Goal: Task Accomplishment & Management: Use online tool/utility

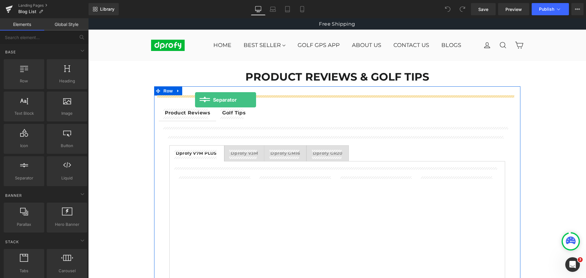
drag, startPoint x: 111, startPoint y: 189, endPoint x: 195, endPoint y: 100, distance: 122.5
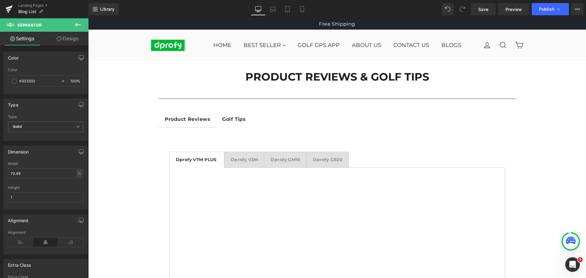
click at [78, 25] on icon at bounding box center [77, 25] width 5 height 4
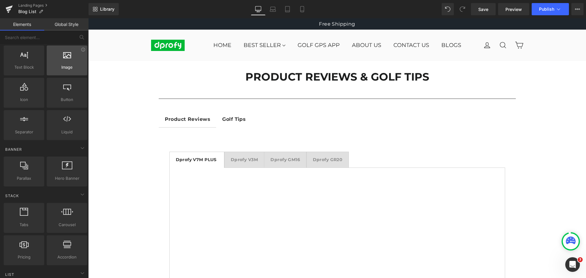
scroll to position [61, 0]
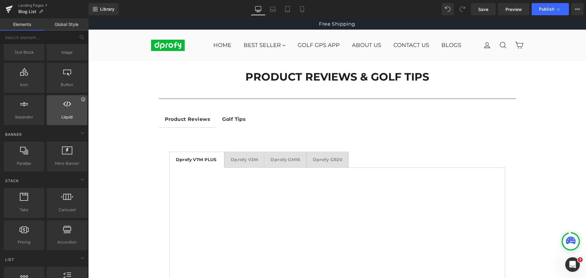
click at [81, 100] on icon at bounding box center [83, 99] width 4 height 4
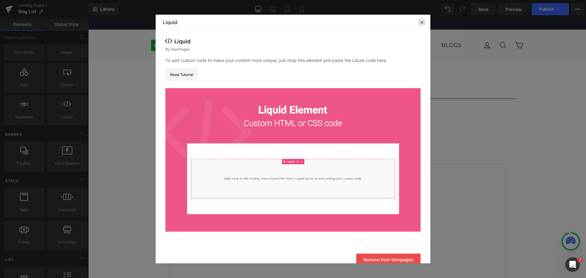
click at [420, 25] on icon at bounding box center [421, 22] width 5 height 5
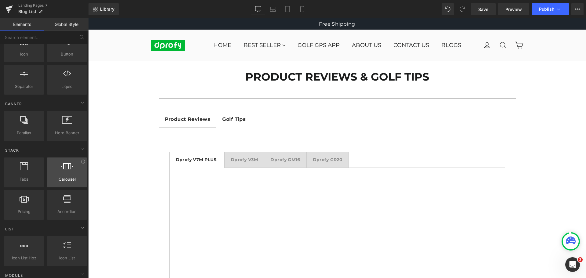
scroll to position [122, 0]
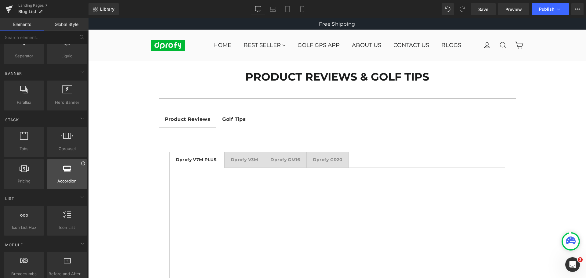
click at [81, 165] on icon at bounding box center [83, 163] width 5 height 5
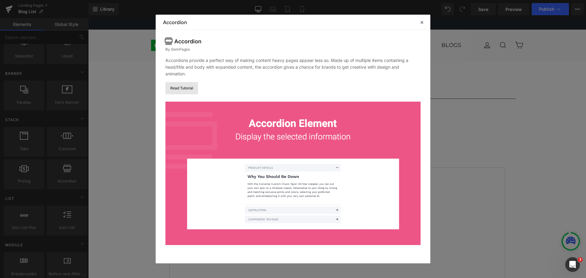
click at [184, 94] on link "Read Tutorial" at bounding box center [181, 88] width 33 height 12
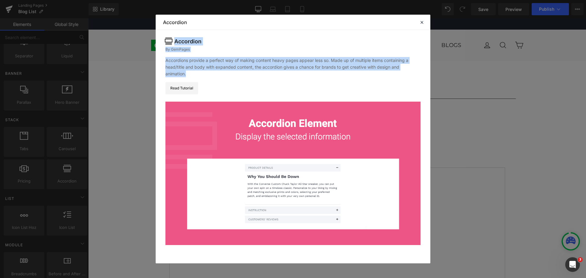
drag, startPoint x: 175, startPoint y: 38, endPoint x: 210, endPoint y: 73, distance: 50.1
click at [210, 73] on div "Accordion By GemPages Accordions provide a perfect way of making content heavy …" at bounding box center [293, 145] width 275 height 230
copy div "Accordion By GemPages Accordions provide a perfect way of making content heavy …"
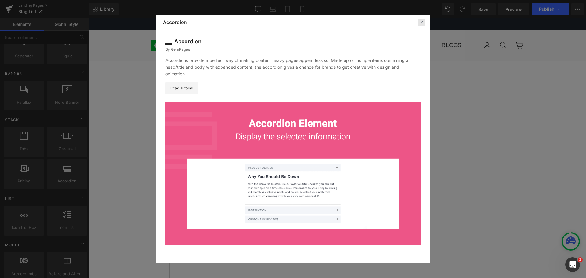
click at [422, 22] on icon at bounding box center [421, 22] width 5 height 5
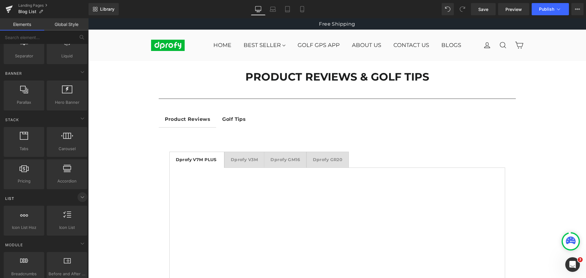
click at [79, 198] on icon at bounding box center [82, 197] width 7 height 7
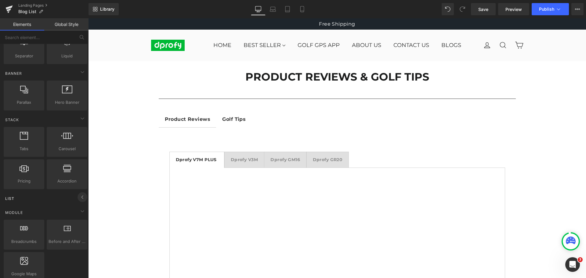
click at [79, 198] on icon at bounding box center [82, 197] width 7 height 7
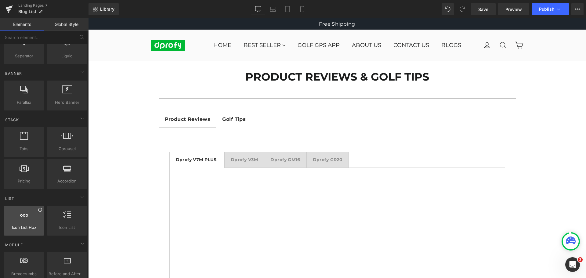
click at [39, 211] on icon at bounding box center [40, 210] width 5 height 5
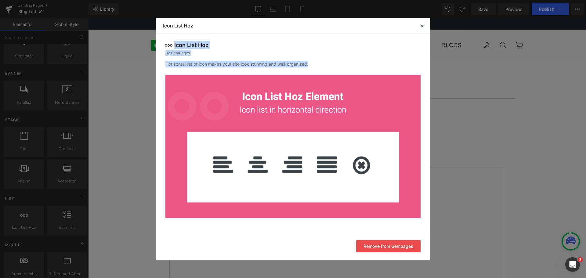
drag, startPoint x: 318, startPoint y: 65, endPoint x: 164, endPoint y: 45, distance: 155.2
click at [164, 45] on div "Icon List Hoz By GemPages Horizontal list of icon makes your site look stunning…" at bounding box center [293, 133] width 275 height 199
copy div "Icon List Hoz By GemPages Horizontal list of icon makes your site look stunning…"
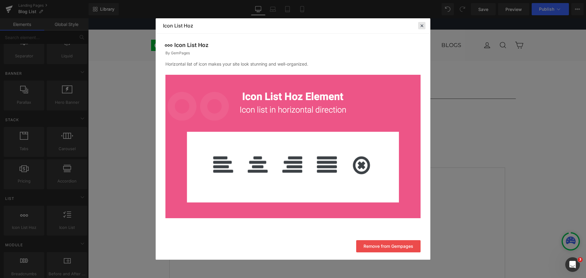
click at [423, 25] on icon at bounding box center [421, 25] width 5 height 5
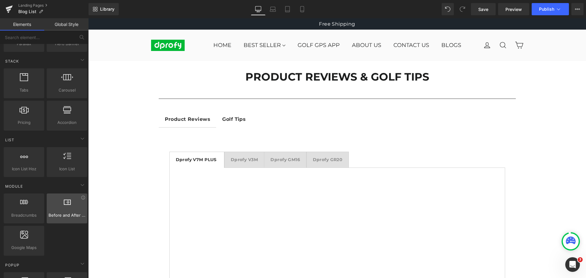
scroll to position [183, 0]
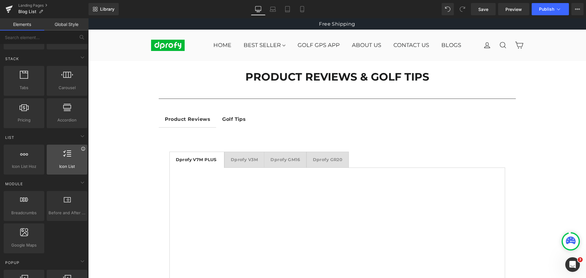
click at [82, 150] on icon at bounding box center [83, 149] width 4 height 4
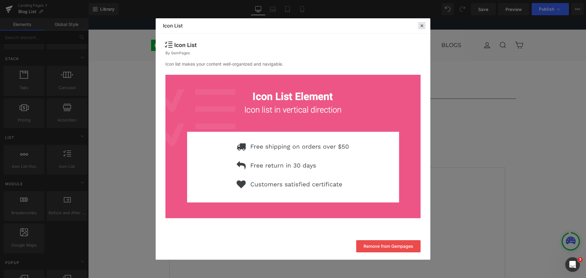
click at [421, 27] on icon at bounding box center [421, 25] width 5 height 5
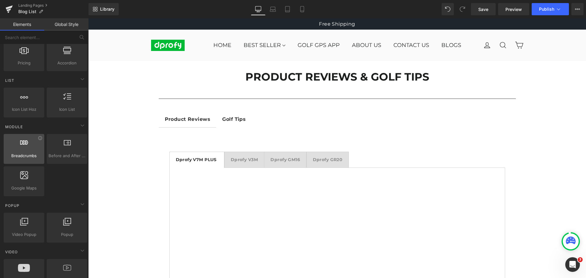
scroll to position [244, 0]
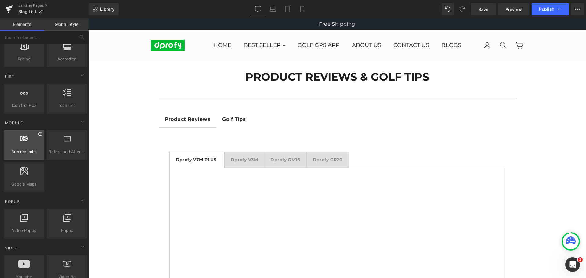
click at [39, 136] on icon at bounding box center [40, 134] width 5 height 5
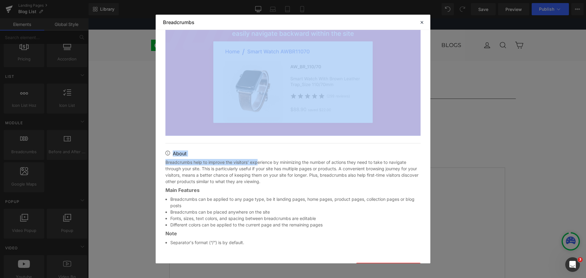
scroll to position [109, 0]
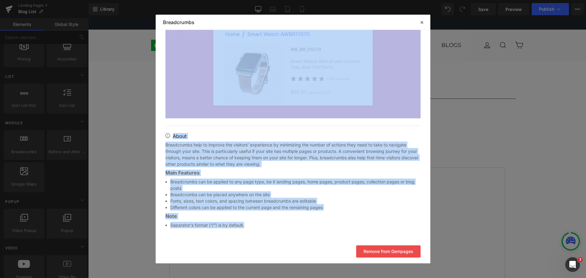
drag, startPoint x: 163, startPoint y: 37, endPoint x: 270, endPoint y: 224, distance: 215.5
click at [270, 224] on div "Breadcrumbs Recommended By Gempages Team Breadcrumbs show visitors which page t…" at bounding box center [293, 79] width 275 height 317
copy div "Loremipsumd Sitametcons Ad Elitsedd Eius Temporincid utla etdolore magna aliq e…"
click at [388, 202] on li "Fonts, sizes, text colors, and spacing between breadcrumbs are editable" at bounding box center [295, 201] width 250 height 6
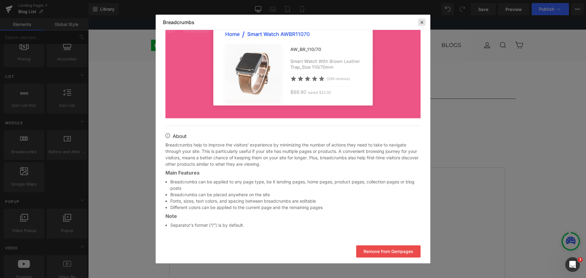
click at [422, 25] on icon at bounding box center [421, 22] width 5 height 5
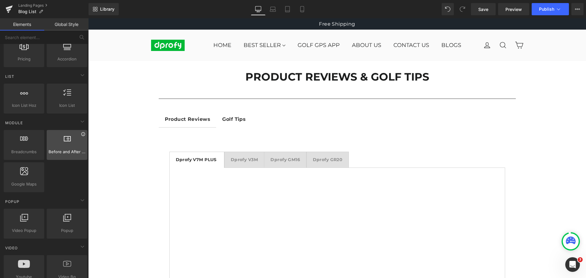
click at [81, 135] on icon at bounding box center [83, 134] width 5 height 5
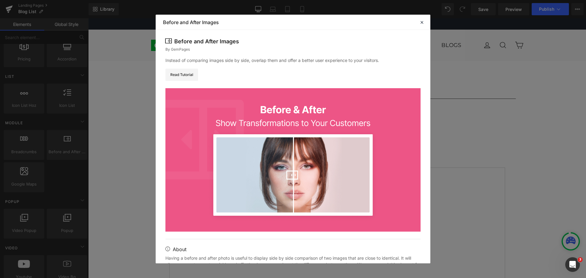
scroll to position [44, 0]
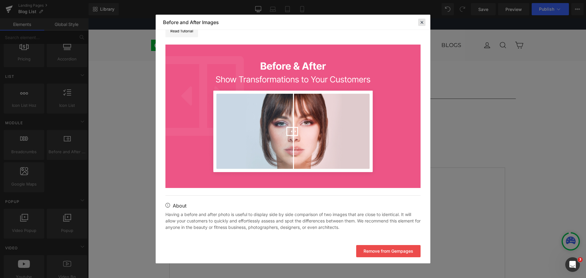
click at [420, 21] on icon at bounding box center [421, 22] width 5 height 5
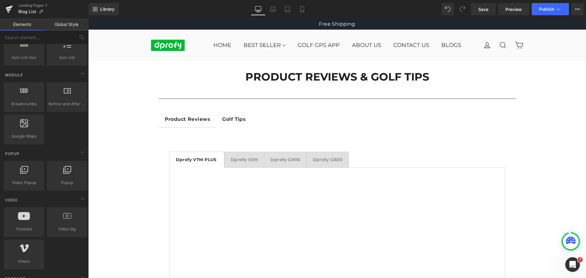
scroll to position [305, 0]
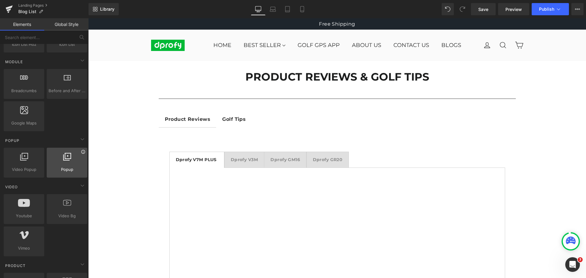
click at [81, 154] on icon at bounding box center [83, 152] width 4 height 4
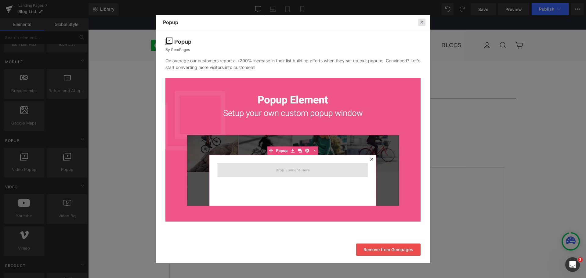
click at [422, 24] on icon at bounding box center [421, 22] width 5 height 5
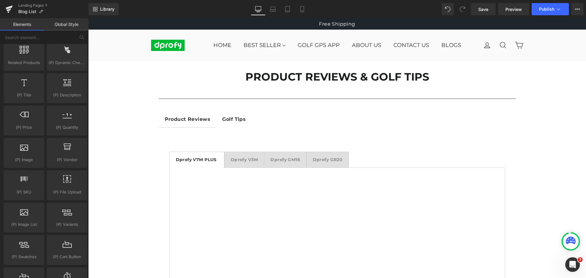
scroll to position [580, 0]
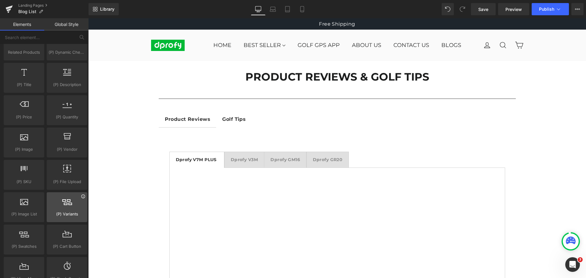
click at [81, 197] on icon at bounding box center [83, 196] width 5 height 5
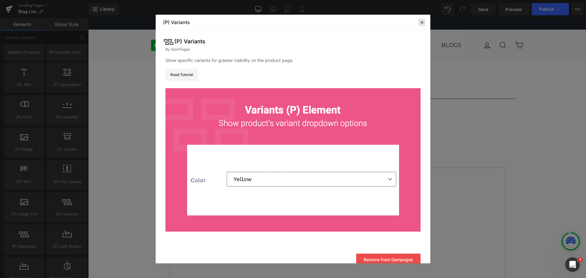
click at [421, 24] on icon at bounding box center [421, 22] width 5 height 5
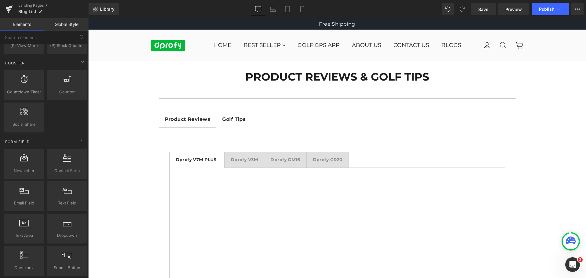
scroll to position [824, 0]
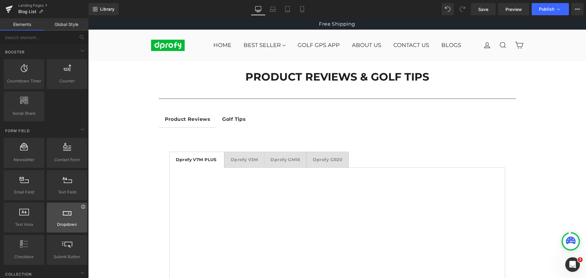
click at [82, 209] on icon at bounding box center [83, 207] width 5 height 5
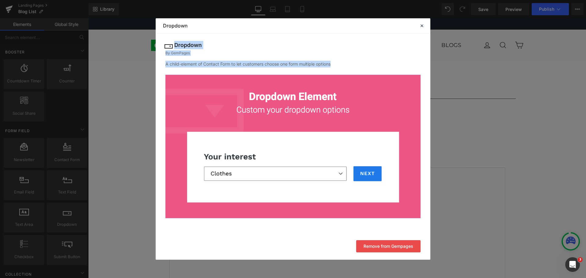
drag, startPoint x: 338, startPoint y: 65, endPoint x: 171, endPoint y: 41, distance: 169.4
click at [171, 41] on div "Dropdown By GemPages A child-element of Contact Form to let customers choose on…" at bounding box center [293, 133] width 275 height 199
copy div "Dropdown By GemPages A child-element of Contact Form to let customers choose on…"
click at [275, 52] on div "By GemPages" at bounding box center [292, 52] width 255 height 5
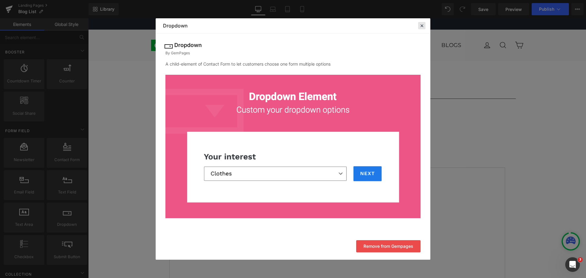
click at [424, 28] on icon at bounding box center [421, 25] width 5 height 5
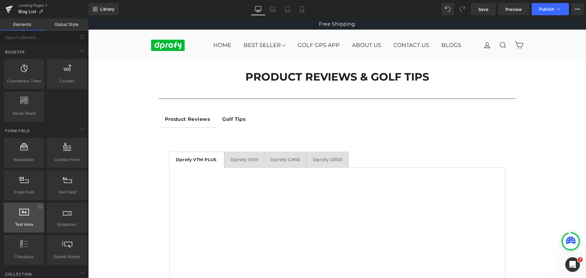
click at [40, 209] on div at bounding box center [23, 215] width 37 height 14
click at [38, 208] on icon at bounding box center [40, 207] width 4 height 4
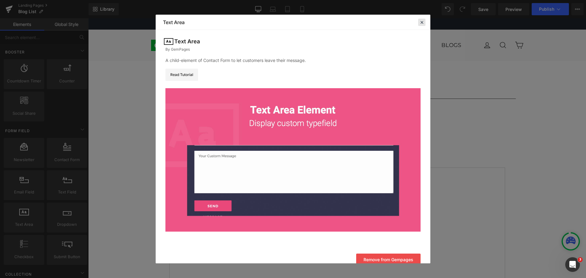
click at [423, 22] on icon at bounding box center [421, 22] width 5 height 5
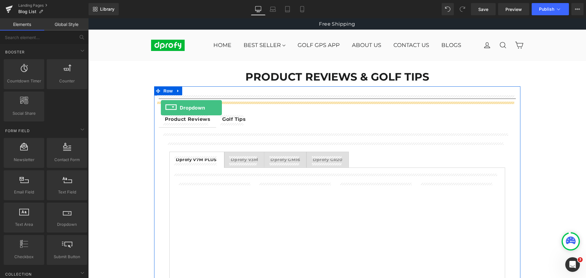
drag, startPoint x: 153, startPoint y: 238, endPoint x: 161, endPoint y: 108, distance: 130.6
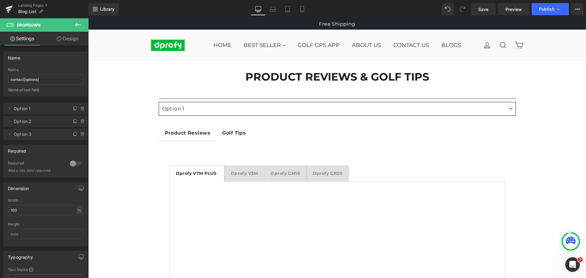
click at [78, 23] on icon at bounding box center [77, 24] width 7 height 7
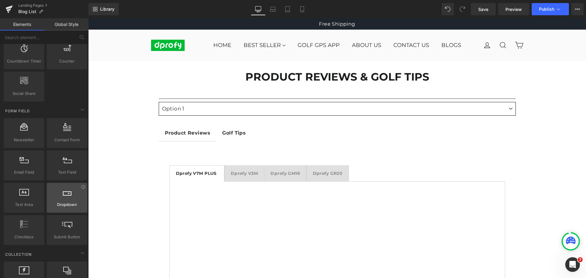
scroll to position [855, 0]
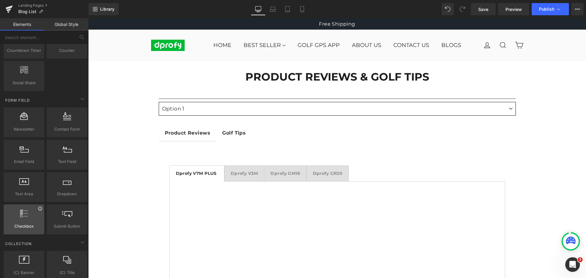
click at [40, 210] on icon at bounding box center [40, 208] width 5 height 5
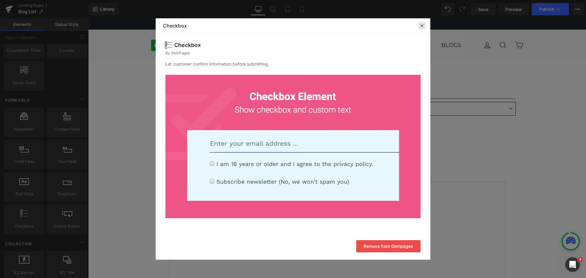
click at [422, 26] on icon at bounding box center [421, 25] width 5 height 5
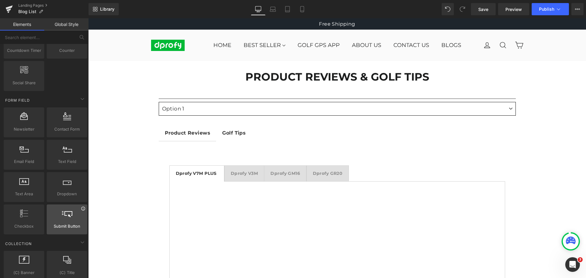
click at [82, 209] on icon at bounding box center [83, 208] width 5 height 5
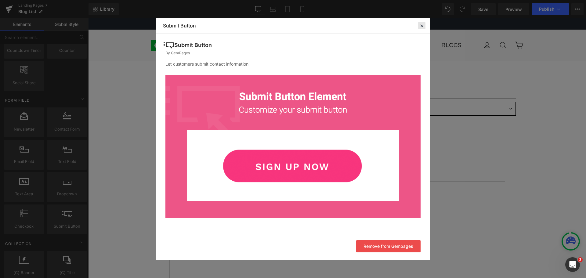
click at [422, 26] on icon at bounding box center [421, 25] width 5 height 5
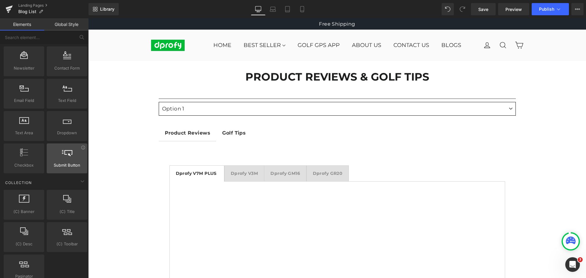
scroll to position [946, 0]
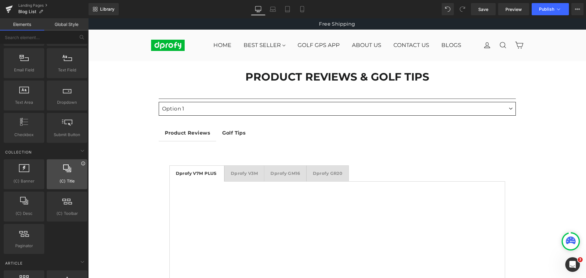
click at [82, 164] on icon at bounding box center [83, 163] width 5 height 5
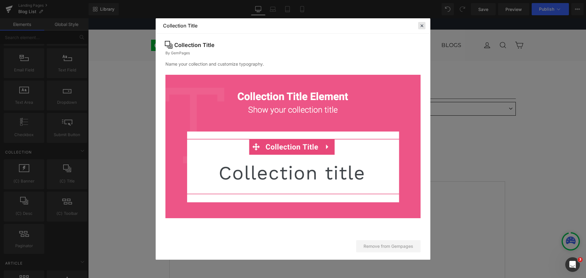
click at [424, 24] on icon at bounding box center [421, 25] width 5 height 5
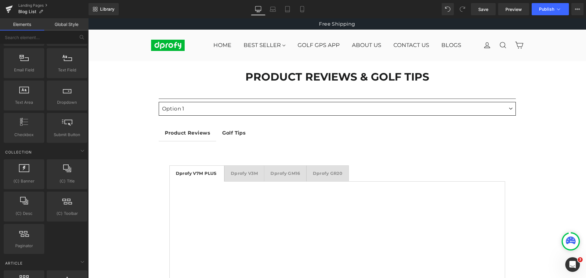
scroll to position [977, 0]
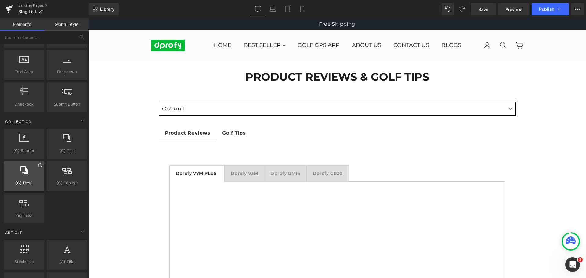
click at [39, 167] on icon at bounding box center [40, 165] width 4 height 4
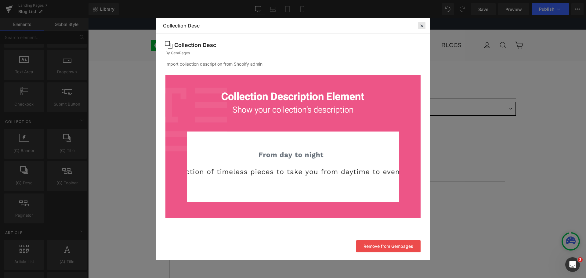
click at [424, 25] on icon at bounding box center [421, 25] width 5 height 5
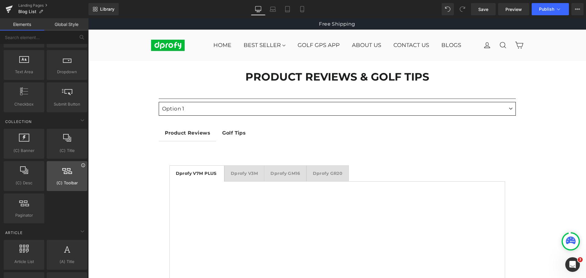
click at [81, 166] on icon at bounding box center [83, 165] width 4 height 4
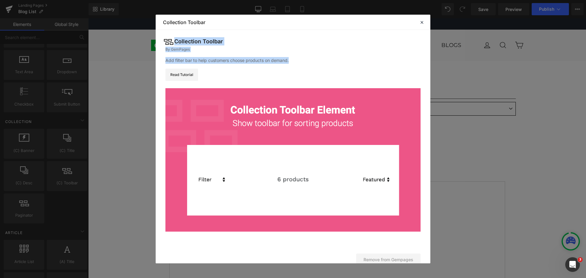
drag, startPoint x: 175, startPoint y: 41, endPoint x: 291, endPoint y: 55, distance: 117.2
click at [291, 55] on div "Collection Toolbar By GemPages Add filter bar to help customers choose products…" at bounding box center [293, 138] width 275 height 216
drag, startPoint x: 267, startPoint y: 56, endPoint x: 258, endPoint y: 60, distance: 9.4
copy div "Collection Toolbar By GemPages Add filter bar to help customers choose products…"
click at [313, 64] on div "Collection Toolbar By GemPages Add filter bar to help customers choose products…" at bounding box center [293, 138] width 275 height 216
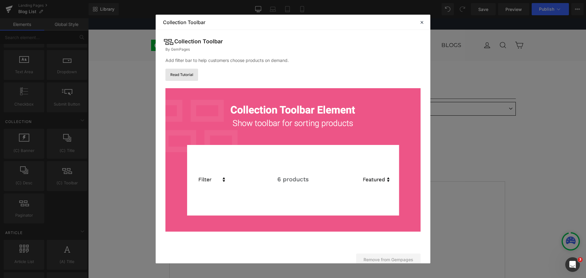
click at [188, 76] on link "Read Tutorial" at bounding box center [181, 75] width 33 height 12
click at [423, 22] on icon at bounding box center [421, 22] width 5 height 5
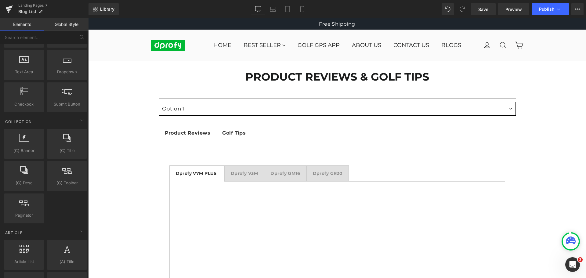
scroll to position [1007, 0]
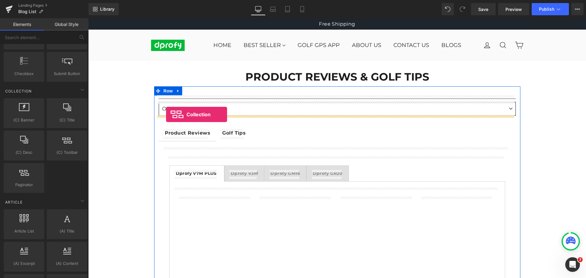
drag, startPoint x: 153, startPoint y: 167, endPoint x: 166, endPoint y: 114, distance: 53.8
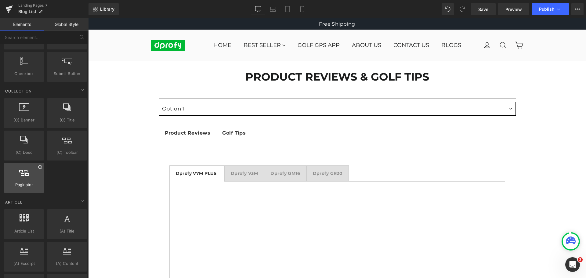
click at [38, 169] on icon at bounding box center [40, 167] width 4 height 4
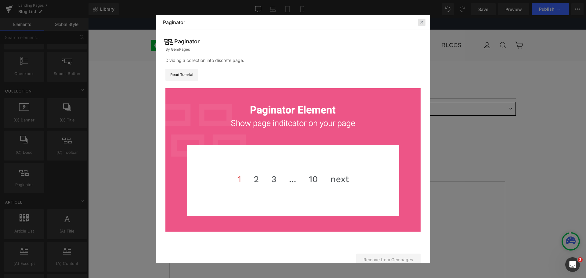
click at [422, 24] on icon at bounding box center [421, 22] width 5 height 5
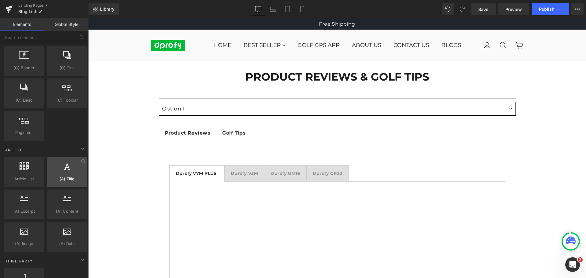
scroll to position [1068, 0]
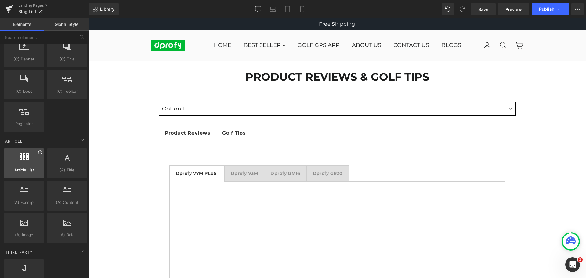
click at [39, 154] on icon at bounding box center [40, 153] width 4 height 4
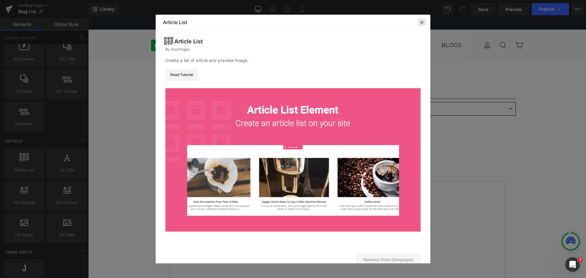
click at [424, 24] on icon at bounding box center [421, 22] width 5 height 5
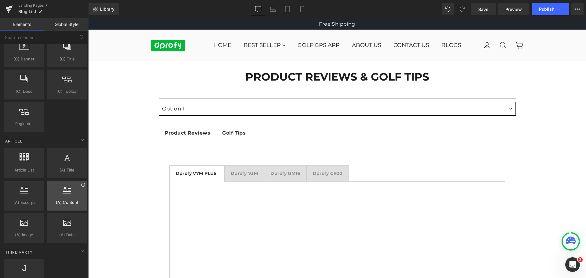
click at [82, 186] on icon at bounding box center [83, 185] width 5 height 5
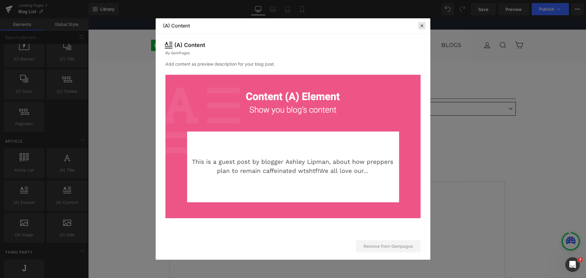
click at [422, 25] on icon at bounding box center [421, 25] width 5 height 5
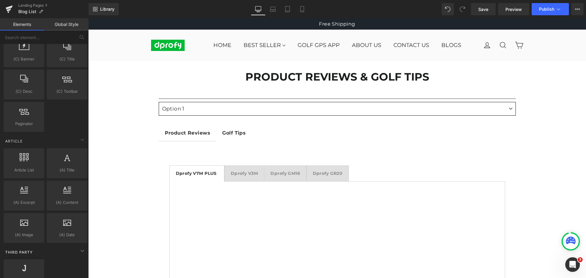
scroll to position [1099, 0]
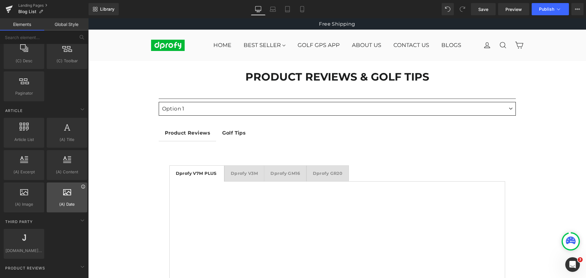
click at [81, 187] on icon at bounding box center [83, 187] width 4 height 4
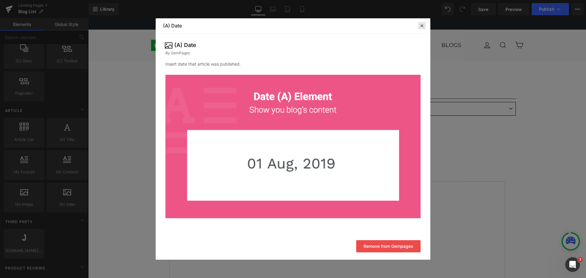
click at [424, 26] on icon at bounding box center [421, 25] width 5 height 5
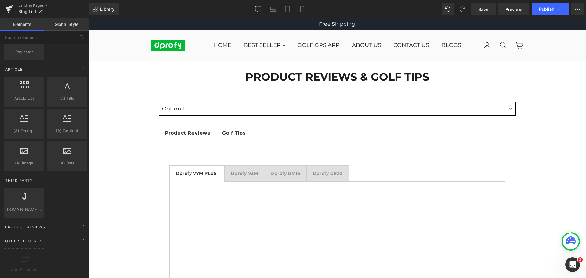
scroll to position [1145, 0]
click at [64, 223] on div "Product Reviews" at bounding box center [45, 227] width 86 height 12
click at [82, 224] on icon at bounding box center [83, 225] width 2 height 3
click at [80, 222] on icon at bounding box center [82, 225] width 7 height 7
click at [82, 224] on icon at bounding box center [83, 225] width 2 height 3
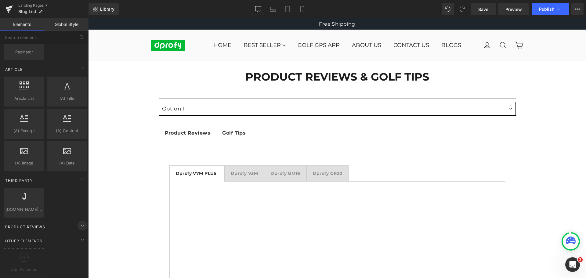
click at [80, 222] on icon at bounding box center [82, 225] width 7 height 7
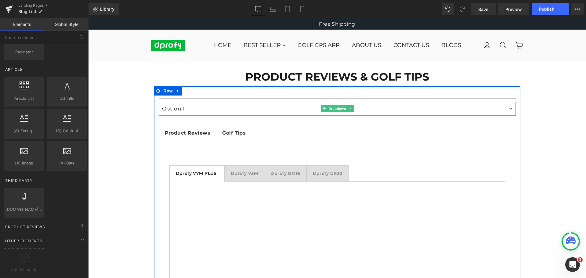
click at [220, 110] on select "Option 1 Option 2 Option 3" at bounding box center [337, 109] width 357 height 14
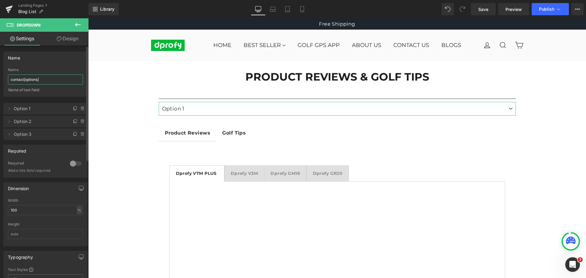
drag, startPoint x: 45, startPoint y: 79, endPoint x: 0, endPoint y: 78, distance: 44.6
click at [0, 78] on div "Name contact[options] Name contact[options] Name of text field." at bounding box center [45, 72] width 91 height 50
type input "Product Reviews"
click at [54, 69] on div "Name" at bounding box center [45, 70] width 75 height 4
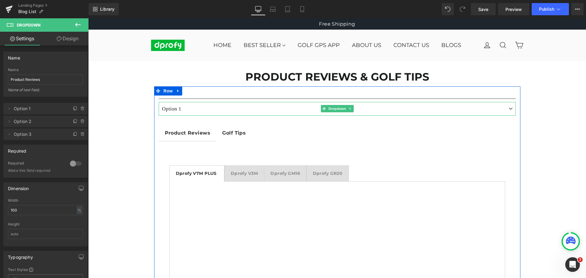
click at [179, 107] on select "Option 1 Option 2 Option 3" at bounding box center [337, 109] width 357 height 14
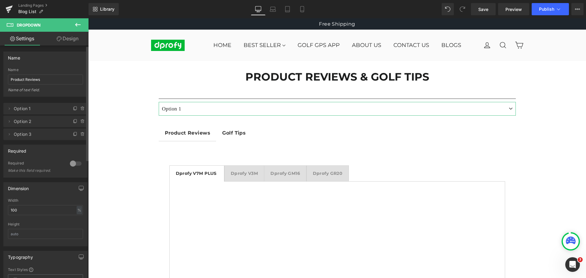
click at [26, 108] on span "Option 1" at bounding box center [39, 109] width 51 height 12
click at [9, 108] on icon at bounding box center [9, 108] width 5 height 5
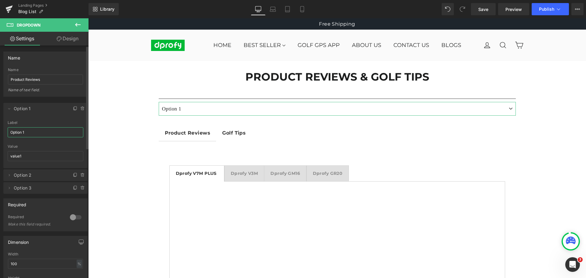
drag, startPoint x: 30, startPoint y: 132, endPoint x: 0, endPoint y: 132, distance: 29.9
click at [0, 132] on div "Delete Cancel Option 1 Option 1 Label Option 1 value1 Value value1 Delete Cance…" at bounding box center [45, 145] width 91 height 97
type input "Product Reviews"
click at [45, 118] on li "Delete Cancel Product Reviews Product Reviews Label Product Reviews value1 Valu…" at bounding box center [45, 135] width 84 height 65
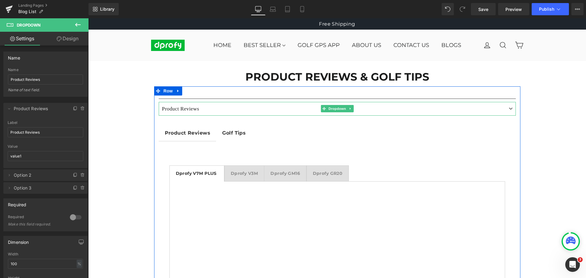
click at [179, 111] on select "Product Reviews Option 2 Option 3" at bounding box center [337, 109] width 357 height 14
click at [179, 109] on select "Product Reviews Option 2 Option 3" at bounding box center [337, 109] width 357 height 14
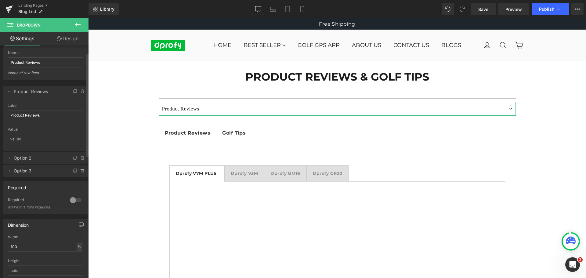
scroll to position [0, 0]
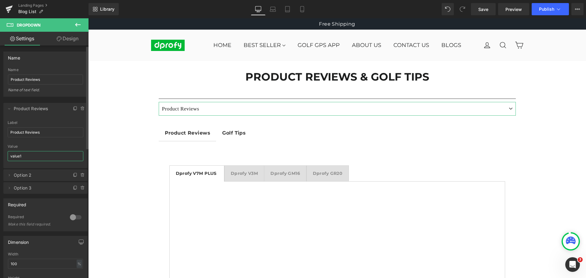
click at [36, 155] on input "value1" at bounding box center [46, 156] width 76 height 10
click at [37, 144] on div "Value" at bounding box center [46, 146] width 76 height 4
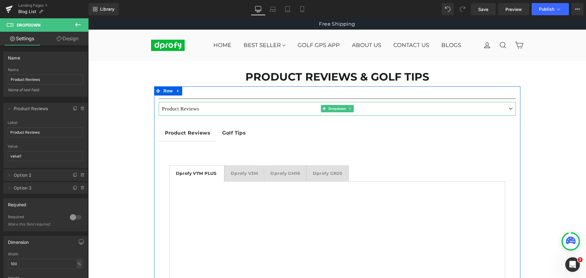
click at [288, 105] on select "Product Reviews Option 2 Option 3" at bounding box center [337, 109] width 357 height 14
click at [333, 108] on span "Dropdown" at bounding box center [337, 108] width 20 height 7
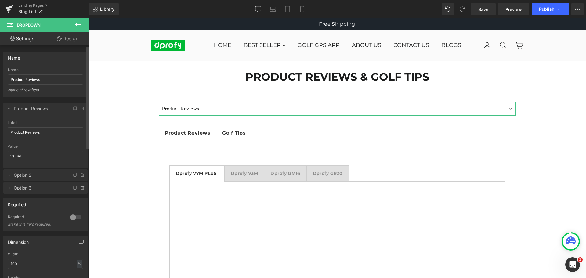
click at [39, 176] on span "Option 2" at bounding box center [39, 175] width 51 height 12
click at [11, 176] on icon at bounding box center [9, 175] width 5 height 5
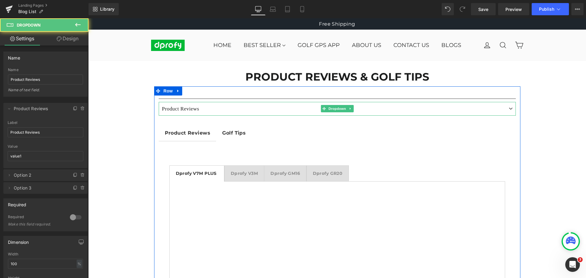
click at [194, 109] on select "Product Reviews Option 2 Option 3" at bounding box center [337, 109] width 357 height 14
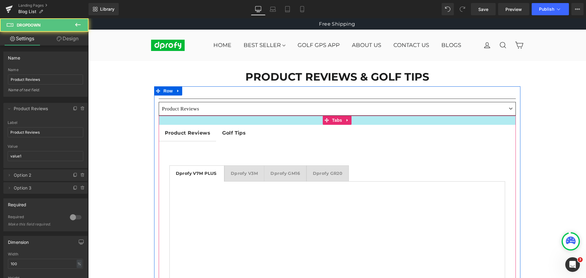
click at [159, 102] on select "Product Reviews Option 2 Option 3" at bounding box center [337, 109] width 357 height 14
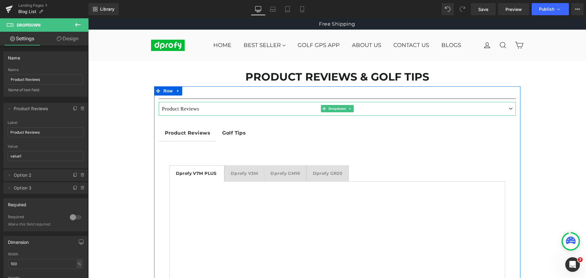
click at [195, 108] on select "Product Reviews Option 2 Option 3" at bounding box center [337, 109] width 357 height 14
click at [159, 102] on select "Product Reviews Option 2 Option 3" at bounding box center [337, 109] width 357 height 14
click at [192, 111] on select "Product Reviews Option 2 Option 3" at bounding box center [337, 109] width 357 height 14
select select "value1"
click at [159, 102] on select "Product Reviews Option 2 Option 3" at bounding box center [337, 109] width 357 height 14
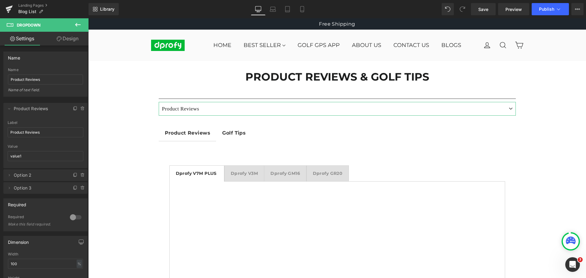
click at [69, 39] on link "Design" at bounding box center [67, 39] width 44 height 14
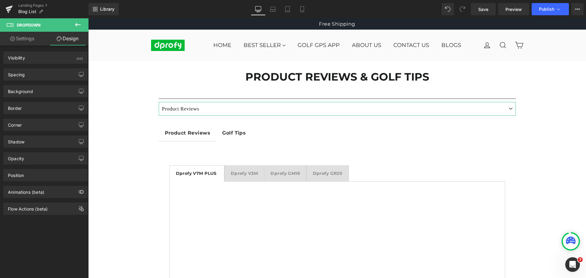
click at [13, 41] on icon at bounding box center [12, 38] width 5 height 5
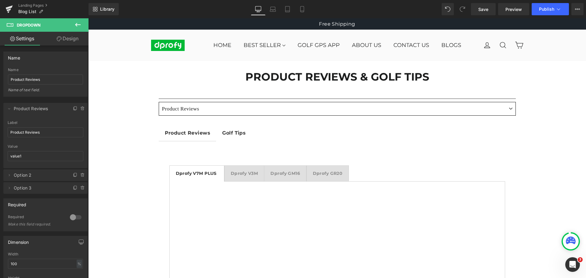
click at [79, 25] on icon at bounding box center [77, 24] width 7 height 7
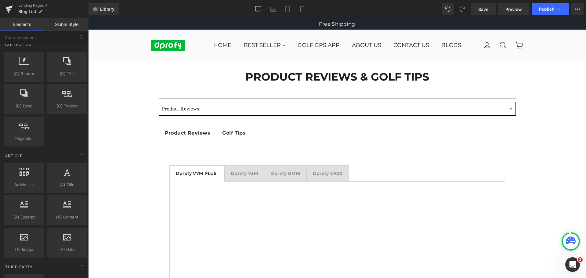
scroll to position [993, 0]
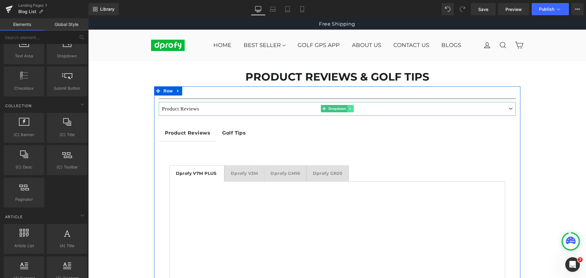
click at [349, 110] on icon at bounding box center [350, 109] width 3 height 4
click at [352, 109] on icon at bounding box center [353, 109] width 3 height 4
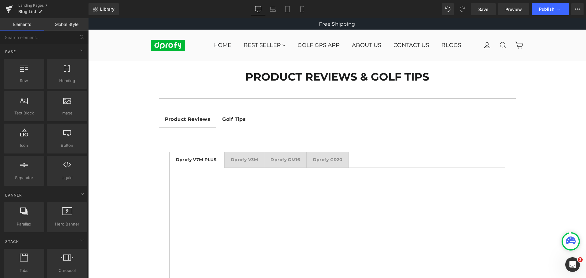
scroll to position [0, 0]
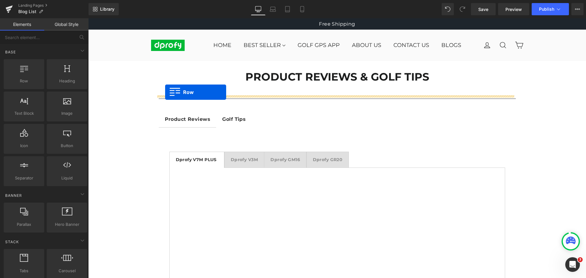
drag, startPoint x: 110, startPoint y: 92, endPoint x: 165, endPoint y: 92, distance: 55.3
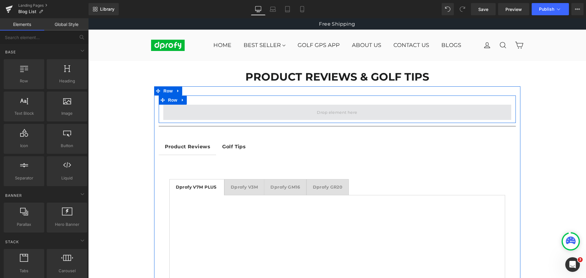
click at [333, 114] on span at bounding box center [337, 111] width 45 height 9
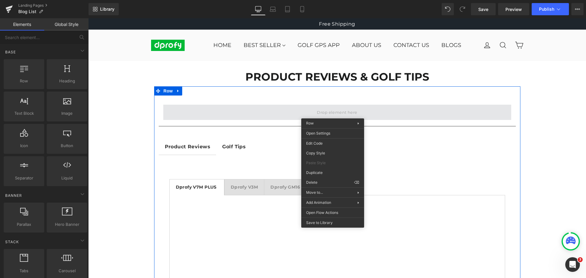
click at [333, 112] on span at bounding box center [337, 111] width 45 height 9
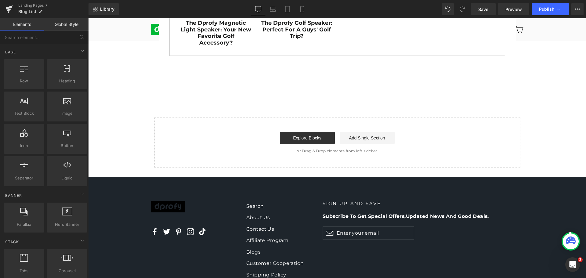
scroll to position [689, 0]
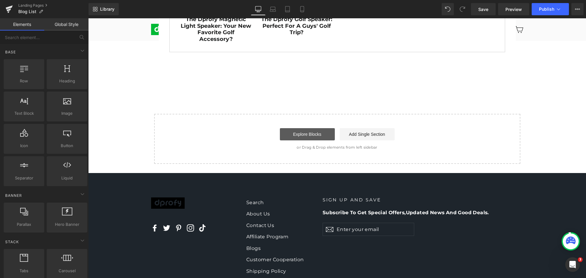
click at [303, 129] on link "Explore Blocks" at bounding box center [307, 134] width 55 height 12
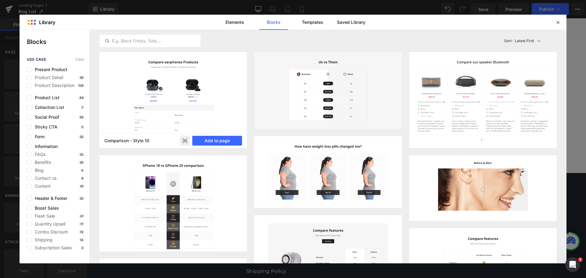
click at [184, 141] on rect at bounding box center [185, 141] width 10 height 10
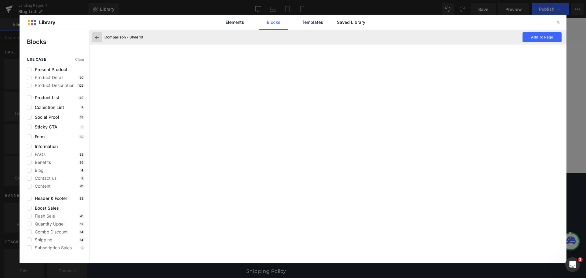
click at [96, 39] on icon at bounding box center [96, 36] width 5 height 5
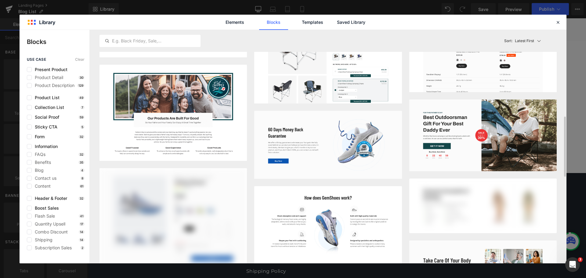
scroll to position [366, 0]
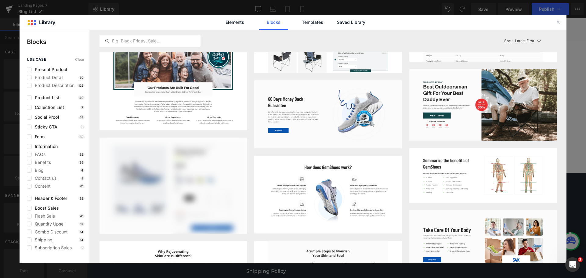
click at [53, 169] on div "Blog 4" at bounding box center [56, 170] width 58 height 5
click at [28, 171] on label at bounding box center [29, 170] width 5 height 5
click at [29, 170] on input "checkbox" at bounding box center [29, 170] width 0 height 0
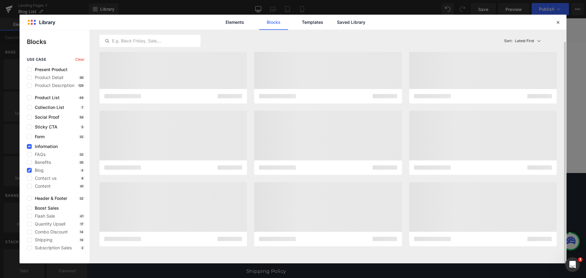
scroll to position [0, 0]
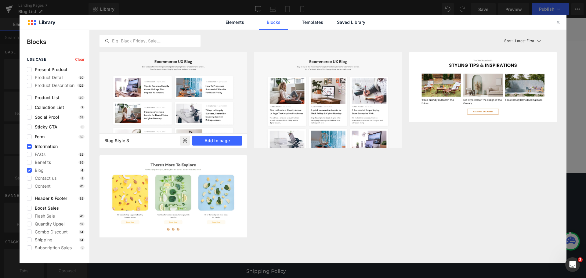
click at [185, 143] on rect at bounding box center [185, 141] width 10 height 10
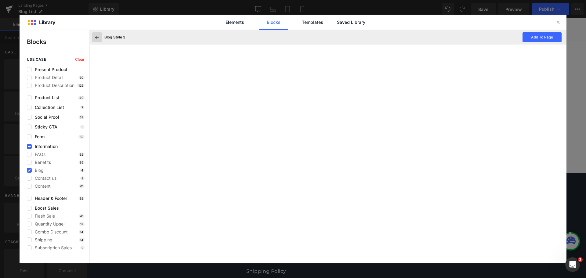
click at [96, 40] on button at bounding box center [97, 37] width 10 height 10
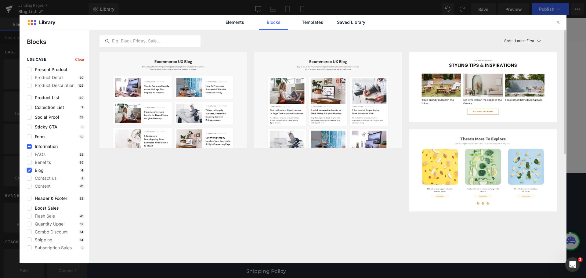
click at [29, 170] on icon at bounding box center [29, 170] width 3 height 0
click at [29, 170] on input "checkbox" at bounding box center [29, 170] width 0 height 0
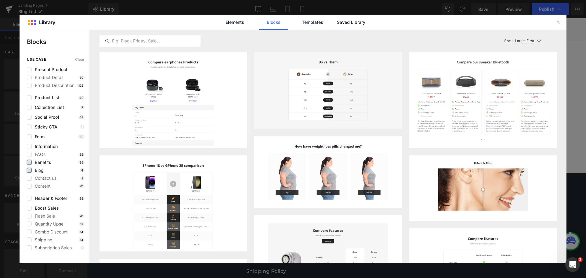
click at [30, 162] on label at bounding box center [29, 162] width 5 height 5
click at [29, 162] on input "checkbox" at bounding box center [29, 162] width 0 height 0
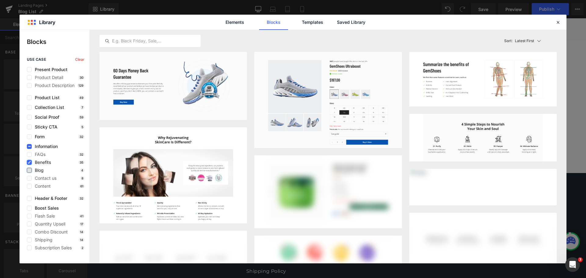
click at [30, 162] on icon at bounding box center [29, 162] width 3 height 0
click at [29, 162] on input "checkbox" at bounding box center [29, 162] width 0 height 0
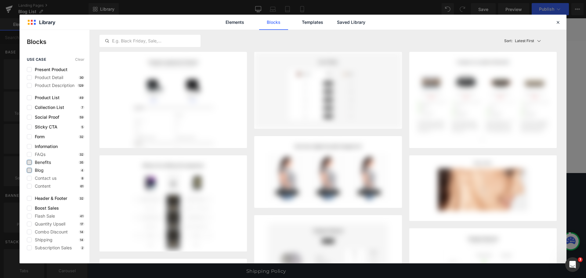
click at [30, 162] on label at bounding box center [29, 162] width 5 height 5
click at [29, 162] on input "checkbox" at bounding box center [29, 162] width 0 height 0
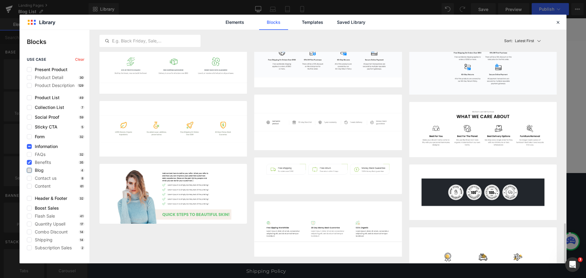
scroll to position [597, 0]
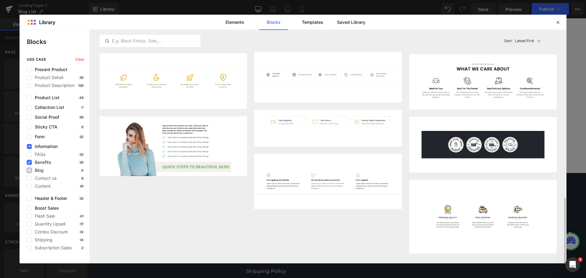
click at [30, 162] on icon at bounding box center [29, 162] width 3 height 0
click at [29, 162] on input "checkbox" at bounding box center [29, 162] width 0 height 0
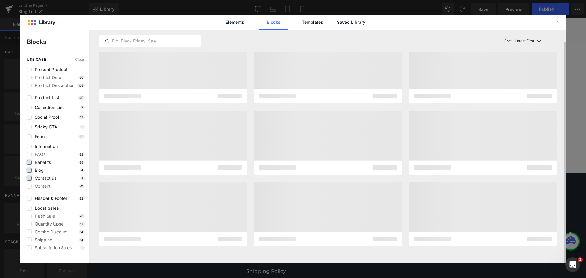
scroll to position [13, 0]
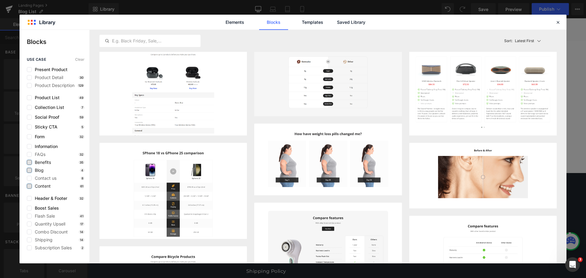
click at [28, 188] on label at bounding box center [29, 186] width 5 height 5
click at [29, 186] on input "checkbox" at bounding box center [29, 186] width 0 height 0
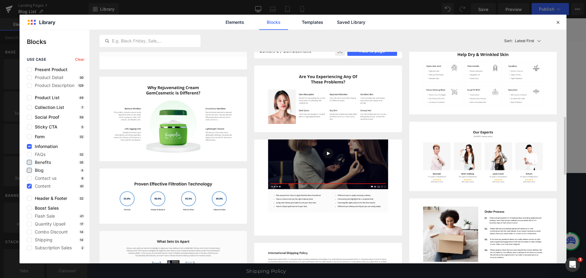
scroll to position [379, 0]
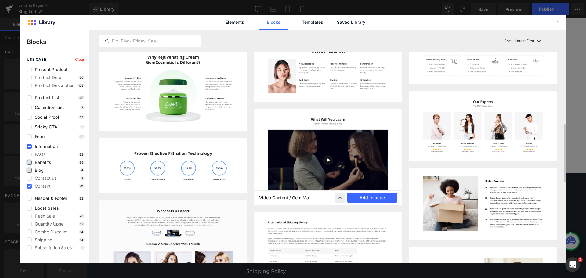
click at [339, 199] on rect at bounding box center [340, 198] width 10 height 10
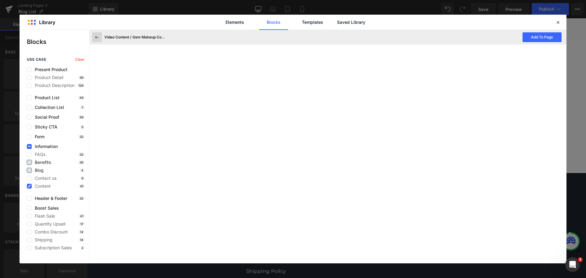
click at [96, 39] on icon at bounding box center [96, 36] width 5 height 5
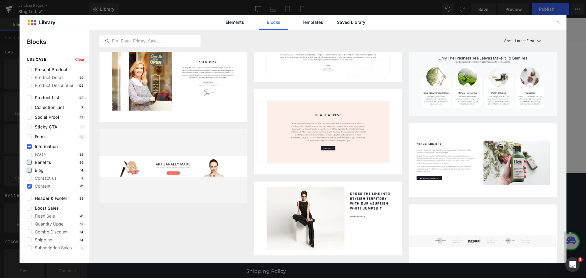
scroll to position [1488, 0]
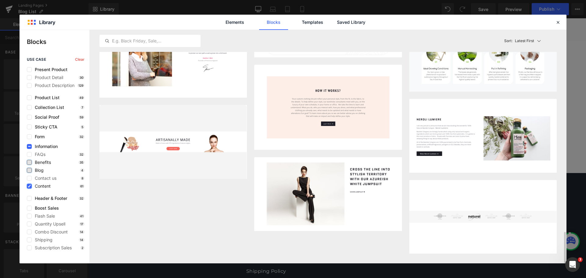
click at [31, 186] on icon at bounding box center [29, 186] width 3 height 0
click at [29, 186] on input "checkbox" at bounding box center [29, 186] width 0 height 0
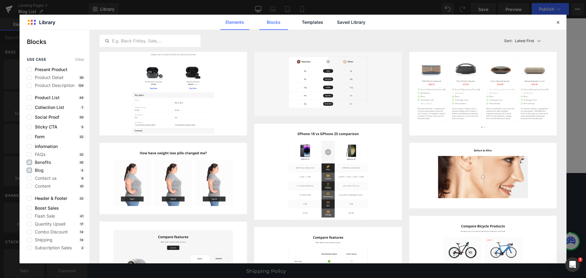
click at [234, 23] on link "Elements" at bounding box center [234, 22] width 29 height 15
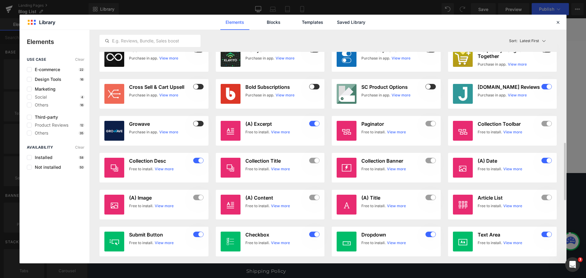
scroll to position [336, 0]
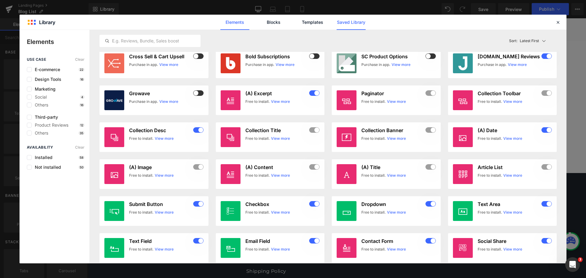
click at [344, 24] on link "Saved Library" at bounding box center [351, 22] width 29 height 15
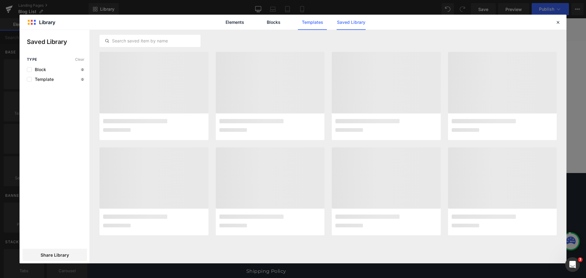
click at [314, 21] on link "Templates" at bounding box center [312, 22] width 29 height 15
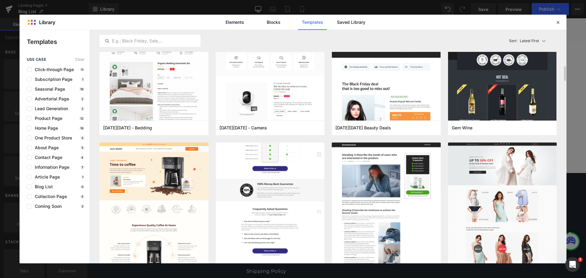
scroll to position [0, 0]
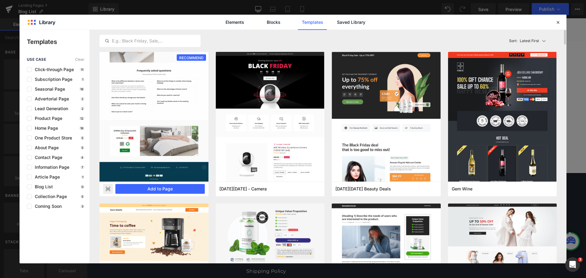
click at [107, 187] on icon at bounding box center [106, 187] width 1 height 1
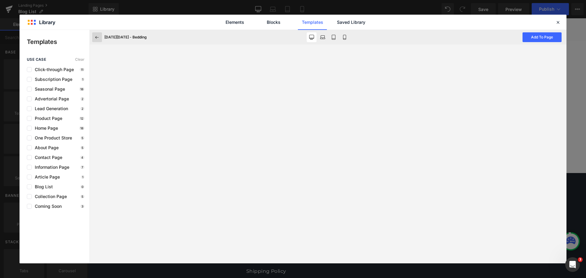
click at [96, 38] on icon at bounding box center [96, 36] width 5 height 5
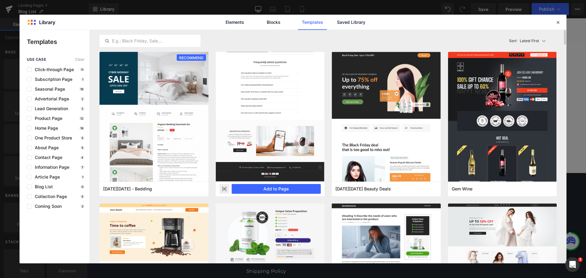
click at [226, 190] on rect at bounding box center [224, 189] width 10 height 10
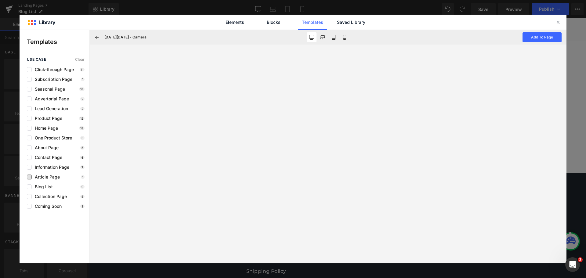
click at [56, 179] on span "Article Page" at bounding box center [46, 177] width 28 height 5
click at [97, 38] on icon at bounding box center [96, 36] width 5 height 5
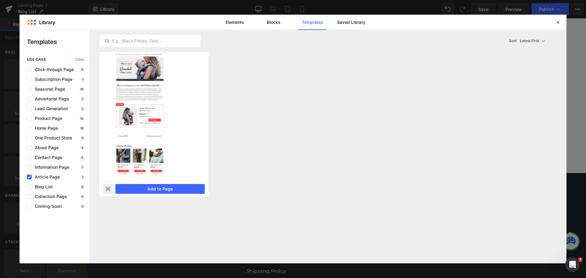
click at [108, 190] on rect at bounding box center [108, 189] width 10 height 10
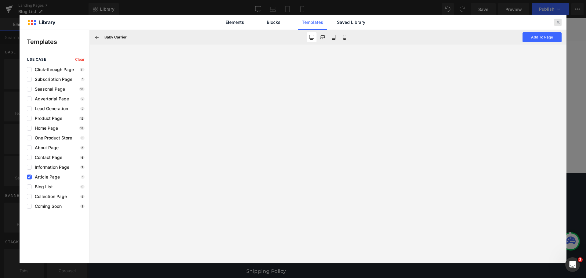
click at [557, 24] on icon at bounding box center [557, 22] width 5 height 5
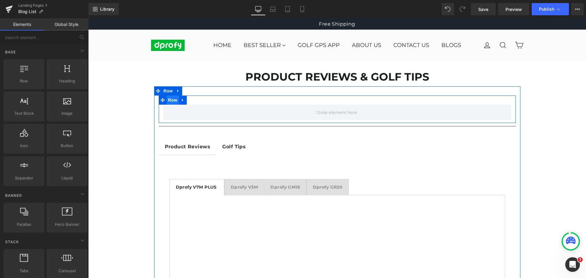
click at [168, 100] on span "Row" at bounding box center [173, 100] width 12 height 9
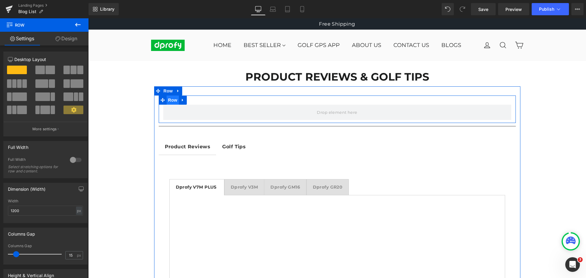
click at [170, 100] on span "Row" at bounding box center [173, 100] width 12 height 9
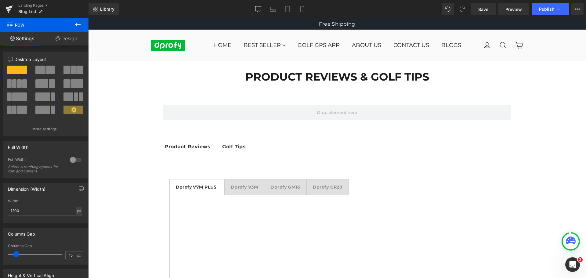
click at [80, 25] on icon at bounding box center [77, 25] width 5 height 4
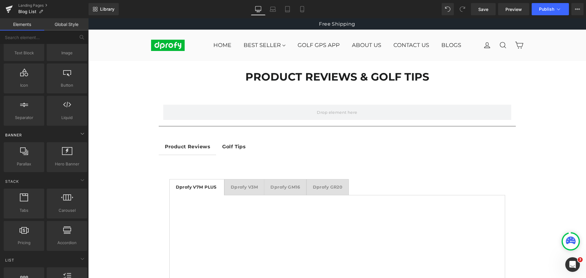
scroll to position [61, 0]
click at [81, 227] on icon at bounding box center [83, 224] width 5 height 5
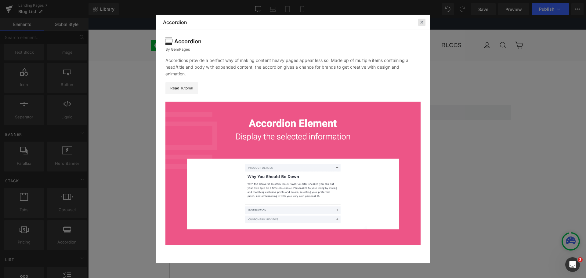
click at [422, 22] on icon at bounding box center [421, 22] width 5 height 5
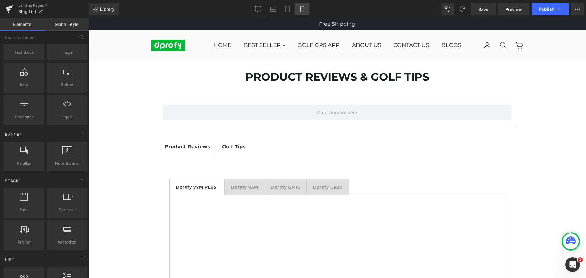
click at [304, 11] on icon at bounding box center [301, 11] width 3 height 0
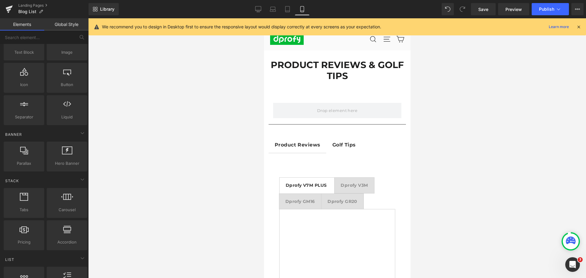
click at [578, 28] on icon at bounding box center [578, 26] width 5 height 5
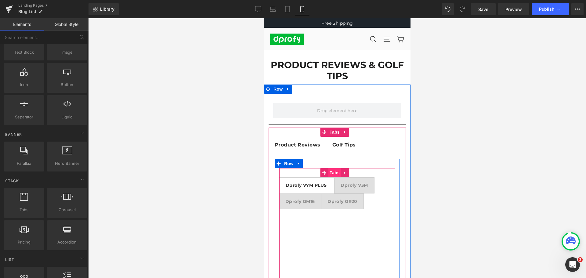
click at [334, 174] on span "Tabs" at bounding box center [334, 172] width 13 height 9
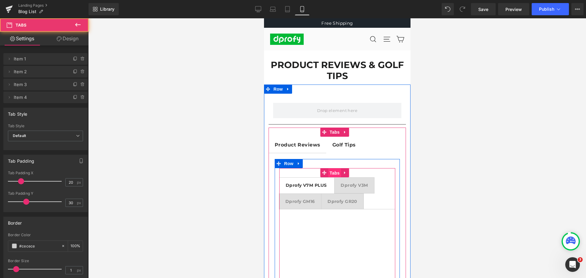
click at [334, 174] on span "Tabs" at bounding box center [334, 173] width 13 height 9
click at [334, 174] on span "Tabs" at bounding box center [334, 172] width 13 height 9
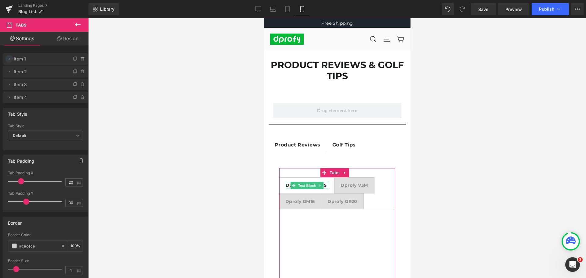
click at [9, 58] on icon at bounding box center [9, 58] width 5 height 5
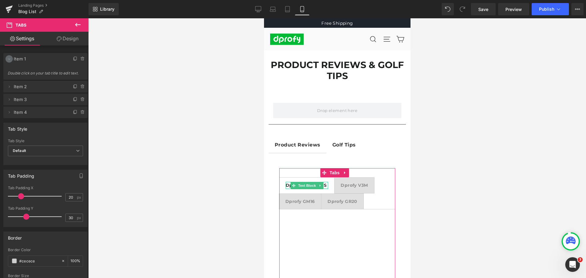
click at [9, 58] on icon at bounding box center [9, 58] width 5 height 5
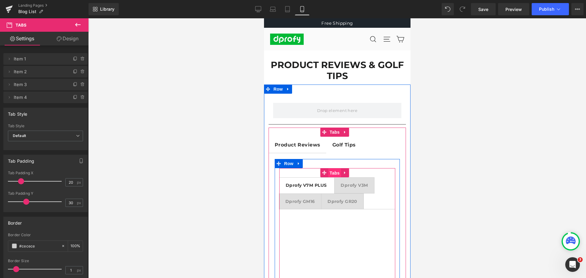
click at [334, 172] on span "Tabs" at bounding box center [334, 173] width 13 height 9
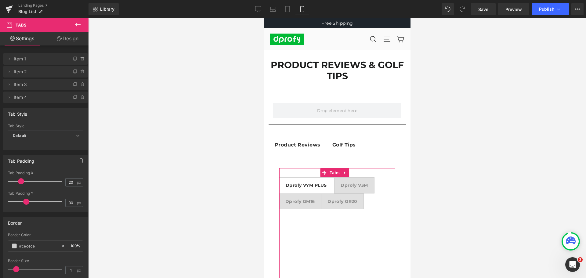
click at [69, 41] on link "Design" at bounding box center [67, 39] width 44 height 14
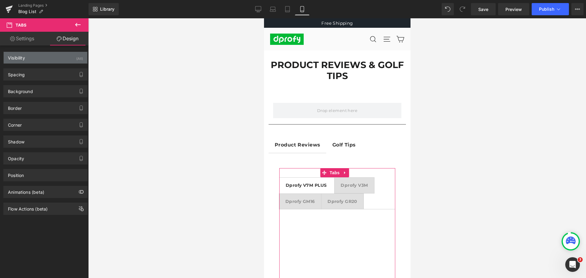
click at [59, 59] on div "Visibility (All)" at bounding box center [46, 58] width 84 height 12
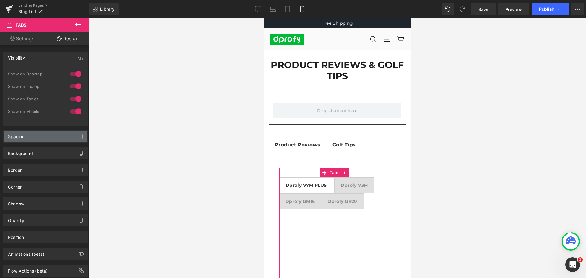
click at [47, 140] on div "Spacing" at bounding box center [46, 137] width 84 height 12
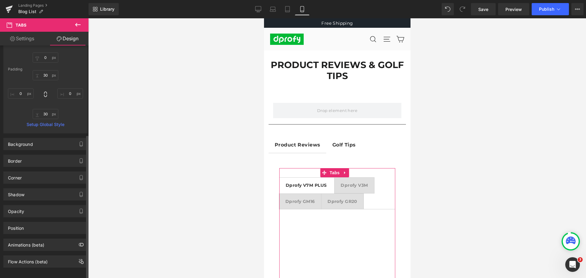
scroll to position [143, 0]
click at [47, 143] on div "Background Color & Image color transparent Color transparent 0 % Image Replace …" at bounding box center [45, 142] width 84 height 12
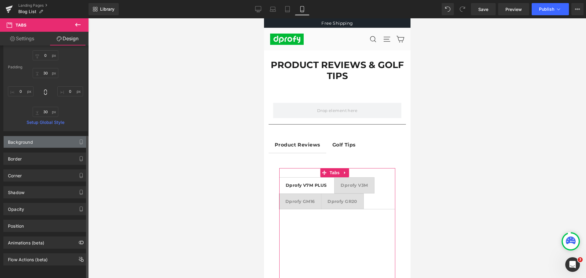
click at [47, 140] on div "Background" at bounding box center [46, 142] width 84 height 12
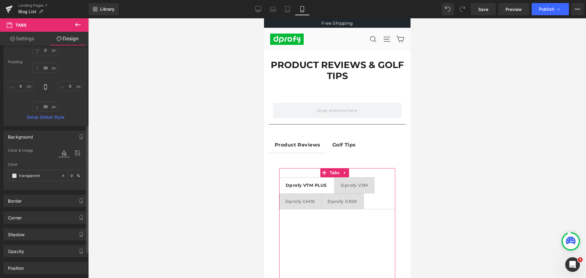
click at [47, 138] on div "Background" at bounding box center [46, 137] width 84 height 12
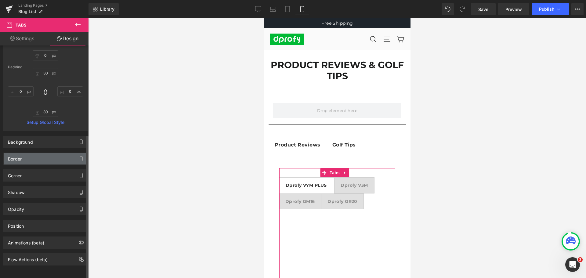
click at [46, 156] on div "Border" at bounding box center [46, 159] width 84 height 12
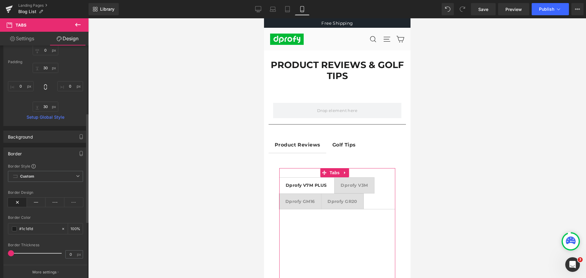
click at [46, 156] on div "Border" at bounding box center [46, 154] width 84 height 12
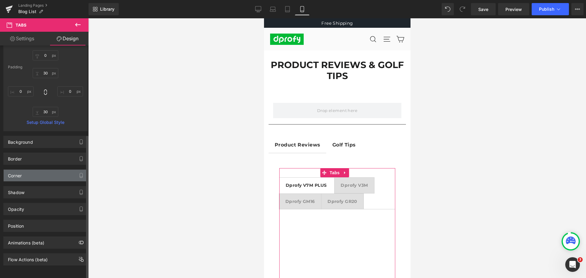
click at [44, 170] on div "Corner" at bounding box center [46, 176] width 84 height 12
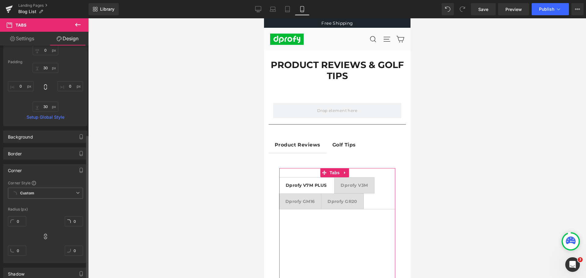
click at [44, 169] on div "Corner" at bounding box center [46, 171] width 84 height 12
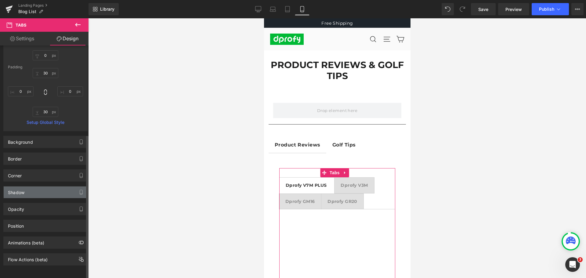
click at [43, 190] on div "Shadow" at bounding box center [46, 193] width 84 height 12
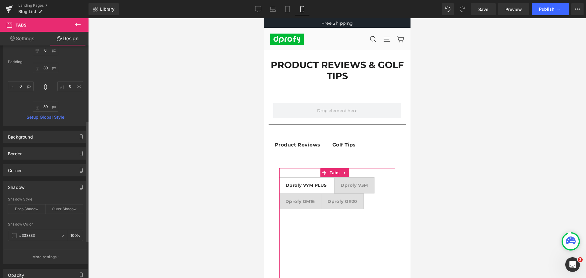
click at [43, 190] on div "Shadow" at bounding box center [46, 187] width 84 height 12
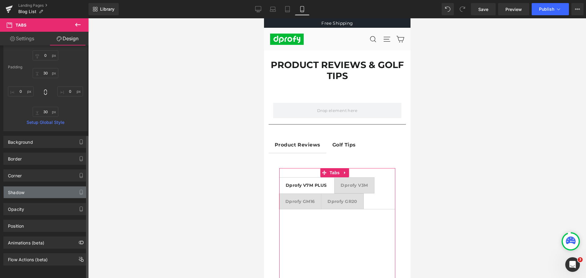
click at [43, 190] on div "Shadow" at bounding box center [46, 193] width 84 height 12
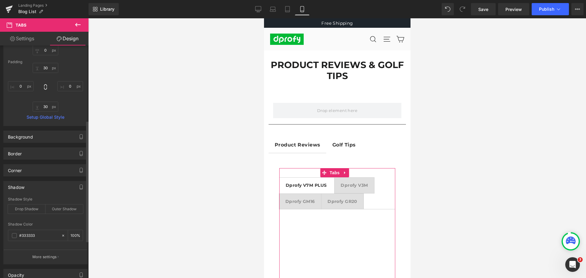
click at [43, 190] on div "Shadow" at bounding box center [46, 187] width 84 height 12
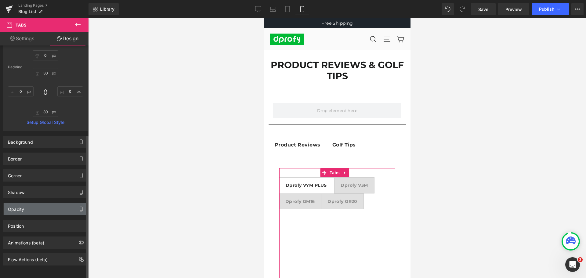
click at [43, 206] on div "Opacity" at bounding box center [46, 209] width 84 height 12
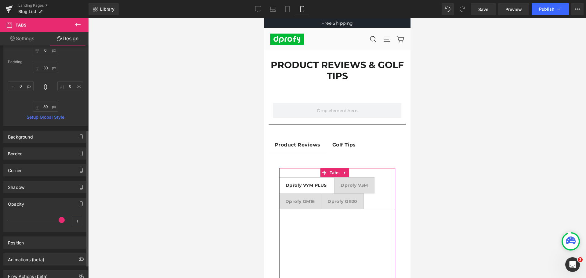
click at [43, 206] on div "Opacity" at bounding box center [46, 204] width 84 height 12
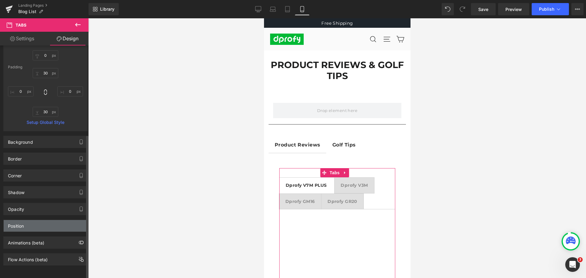
click at [44, 224] on div "Position" at bounding box center [46, 226] width 84 height 12
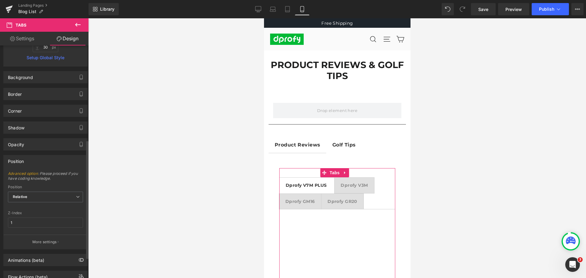
scroll to position [204, 0]
click at [46, 197] on span "Relative" at bounding box center [45, 195] width 75 height 11
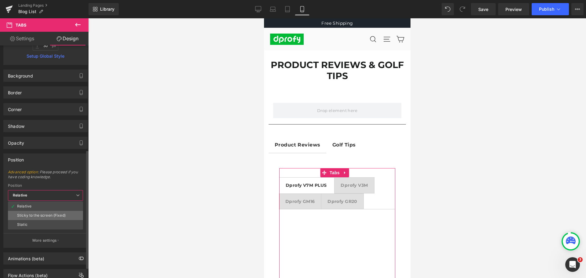
click at [46, 216] on div "Sticky to the screen (Fixed)" at bounding box center [41, 215] width 49 height 4
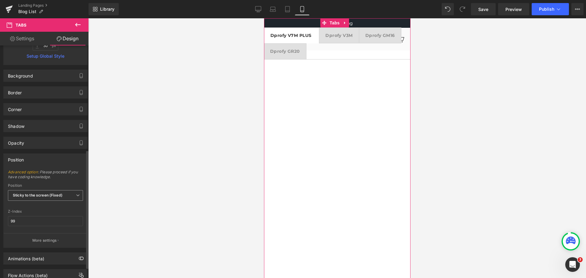
click at [27, 198] on span "Sticky to the screen (Fixed)" at bounding box center [45, 195] width 75 height 11
click at [31, 223] on li "Static" at bounding box center [45, 224] width 75 height 9
type input "1"
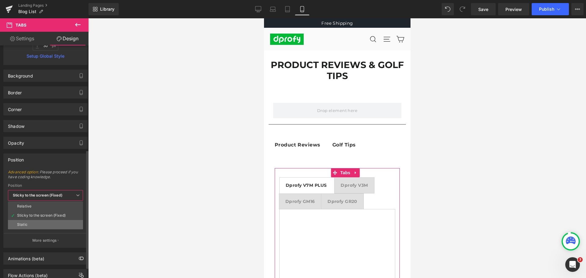
scroll to position [201, 0]
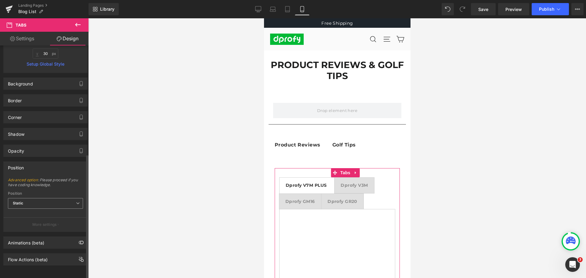
click at [32, 199] on span "Static" at bounding box center [45, 203] width 75 height 11
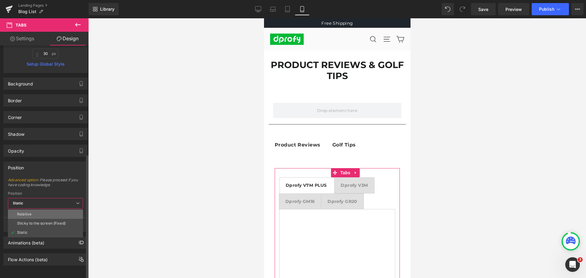
click at [34, 210] on li "Relative" at bounding box center [45, 214] width 75 height 9
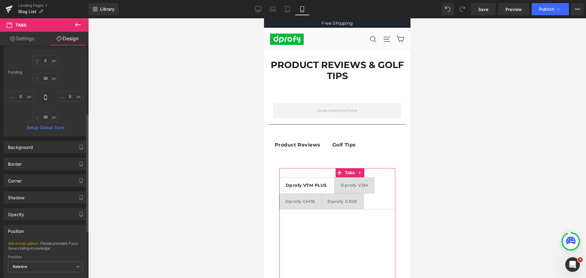
scroll to position [103, 0]
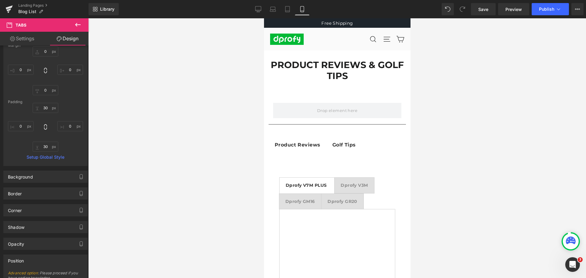
click at [80, 23] on icon at bounding box center [77, 24] width 7 height 7
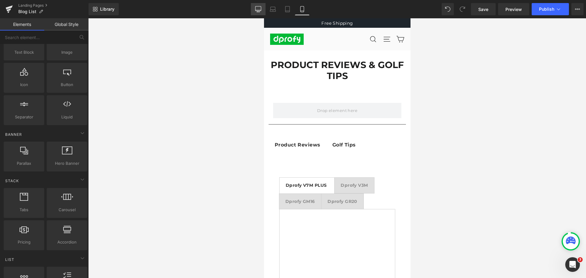
click at [258, 7] on icon at bounding box center [258, 9] width 6 height 6
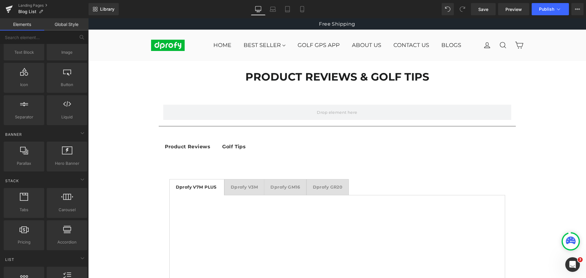
scroll to position [34, 0]
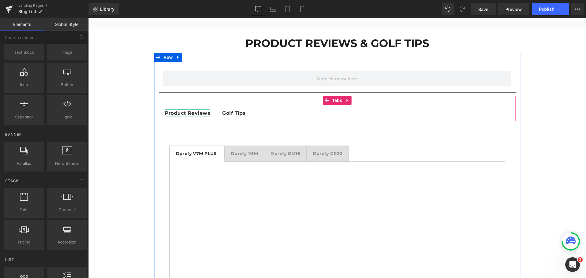
click at [181, 112] on strong "Product Reviews" at bounding box center [187, 113] width 45 height 6
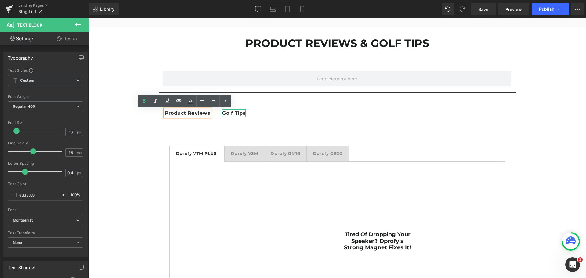
click at [230, 113] on strong "Golf Tips" at bounding box center [234, 113] width 24 height 6
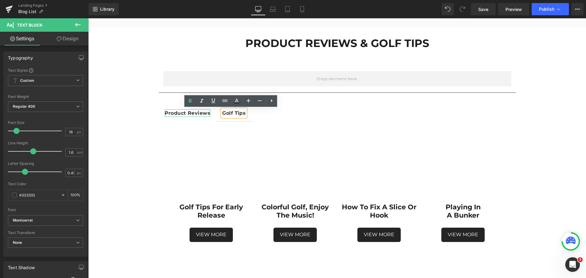
click at [196, 112] on strong "Product Reviews" at bounding box center [187, 113] width 45 height 6
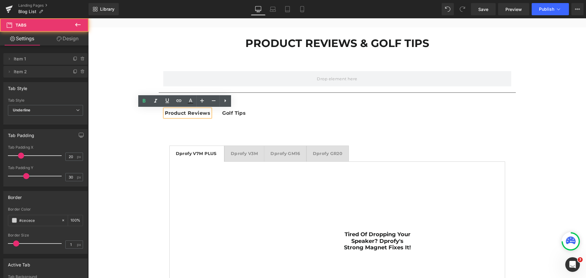
click at [334, 116] on ul "Product Reviews Text Block Golf Tips Text Block" at bounding box center [337, 113] width 357 height 17
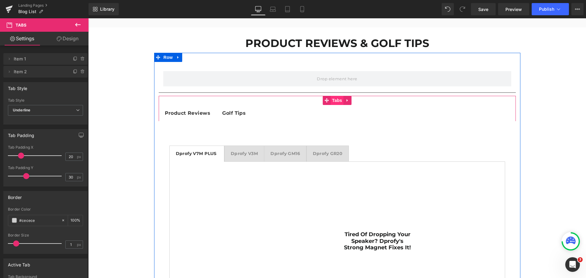
click at [337, 101] on span "Tabs" at bounding box center [337, 100] width 13 height 9
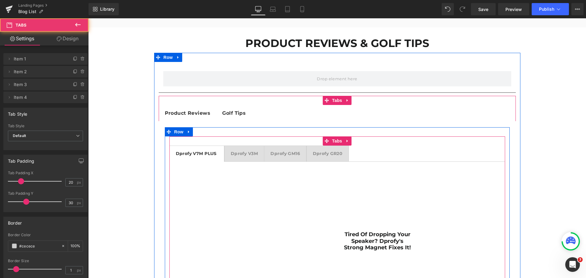
click at [370, 151] on ul "Dprofy V7M PLUS Text Block Dprofy V3M Text Block Dprofy GM16 Text Block Dprofy …" at bounding box center [337, 154] width 336 height 16
click at [333, 142] on span "Tabs" at bounding box center [337, 141] width 13 height 9
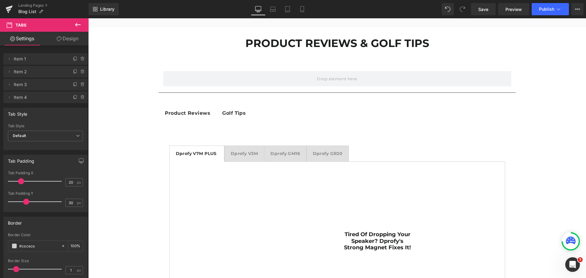
click at [79, 22] on icon at bounding box center [77, 24] width 7 height 7
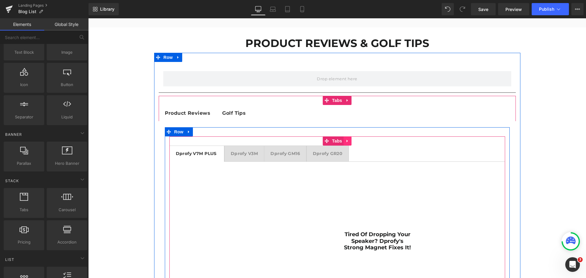
click at [346, 142] on icon at bounding box center [348, 141] width 4 height 5
click at [342, 142] on icon at bounding box center [344, 141] width 4 height 5
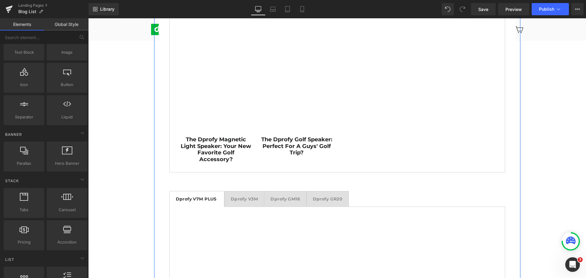
scroll to position [579, 0]
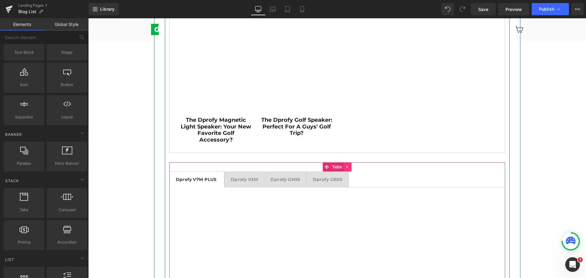
click at [347, 165] on icon at bounding box center [347, 166] width 1 height 3
click at [350, 165] on icon at bounding box center [352, 167] width 4 height 4
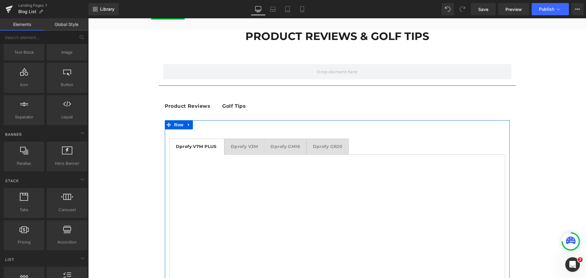
scroll to position [0, 0]
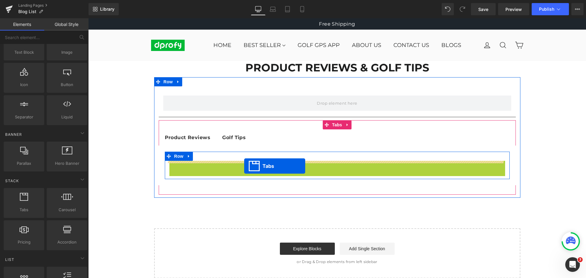
drag, startPoint x: 312, startPoint y: 166, endPoint x: 244, endPoint y: 166, distance: 67.5
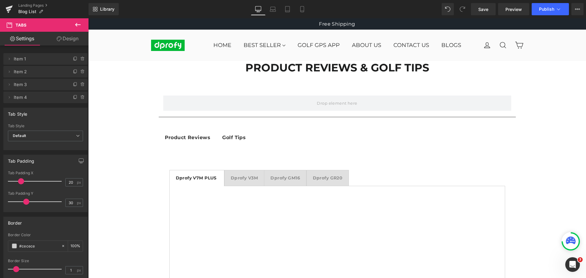
click at [79, 23] on icon at bounding box center [77, 24] width 7 height 7
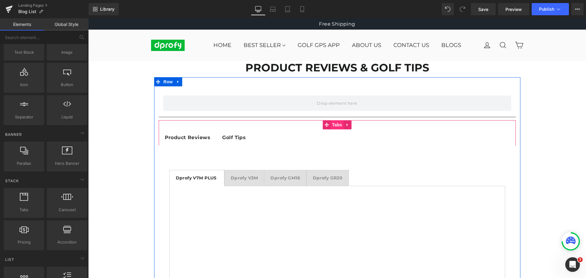
click at [335, 126] on span "Tabs" at bounding box center [337, 124] width 13 height 9
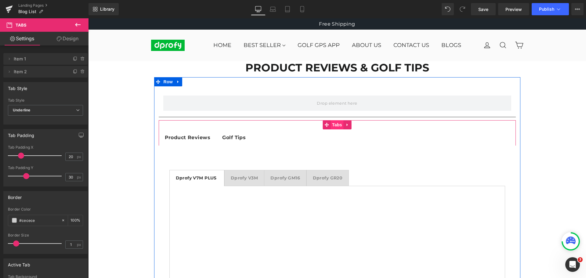
click at [333, 124] on span "Tabs" at bounding box center [337, 124] width 13 height 9
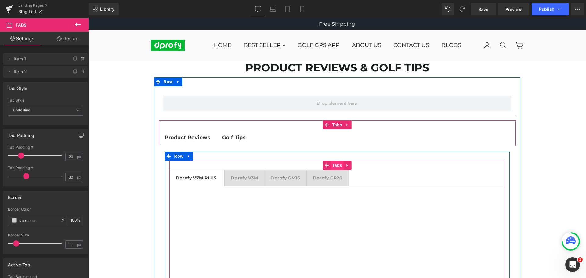
click at [334, 167] on span "Tabs" at bounding box center [337, 165] width 13 height 9
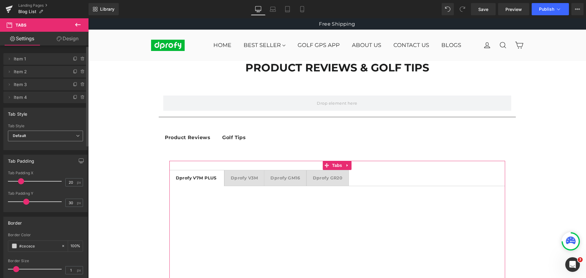
click at [31, 138] on span "Default" at bounding box center [45, 136] width 75 height 11
click at [35, 154] on li "Underline" at bounding box center [44, 155] width 73 height 9
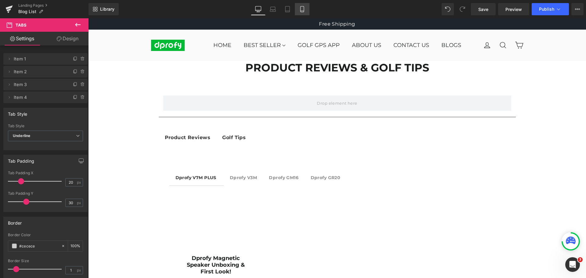
click at [300, 9] on icon at bounding box center [302, 9] width 6 height 6
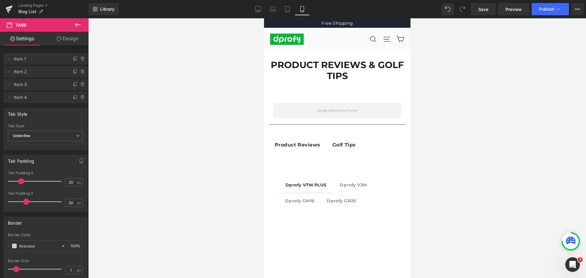
scroll to position [7, 0]
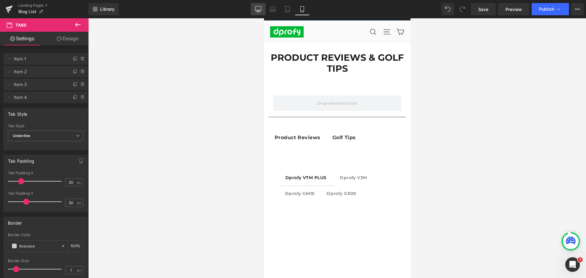
click at [258, 7] on icon at bounding box center [258, 9] width 6 height 6
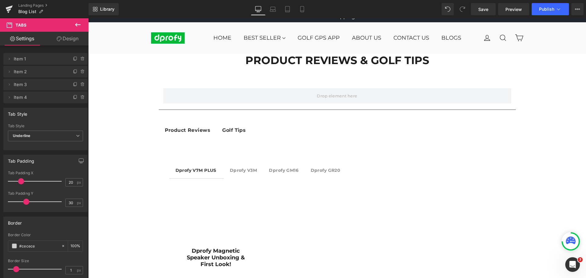
scroll to position [0, 0]
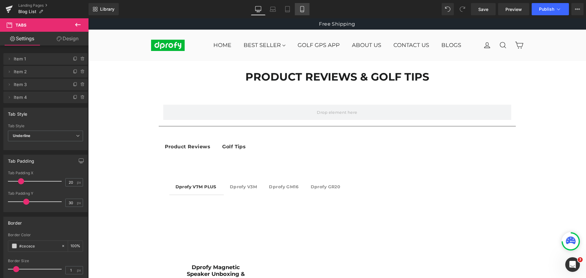
click at [305, 8] on icon at bounding box center [302, 9] width 6 height 6
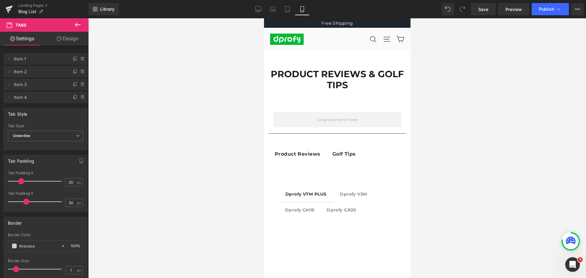
scroll to position [7, 0]
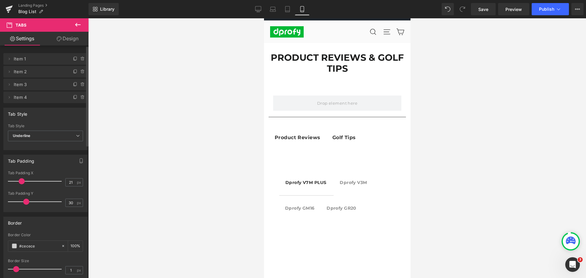
click at [21, 181] on span at bounding box center [22, 181] width 6 height 6
type input "20"
click at [23, 181] on span at bounding box center [21, 181] width 6 height 6
click at [41, 137] on span "Underline" at bounding box center [45, 136] width 75 height 11
click at [41, 148] on li "Default" at bounding box center [44, 146] width 73 height 9
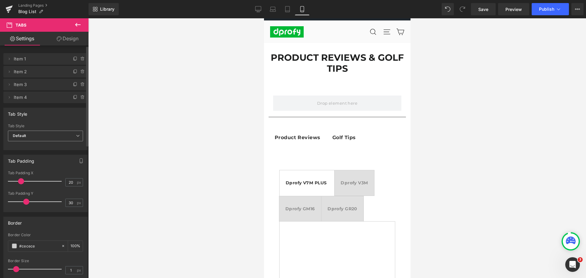
click at [41, 136] on span "Default" at bounding box center [45, 136] width 75 height 11
click at [41, 127] on div "Tab Style" at bounding box center [45, 126] width 75 height 4
click at [260, 7] on icon at bounding box center [258, 9] width 6 height 6
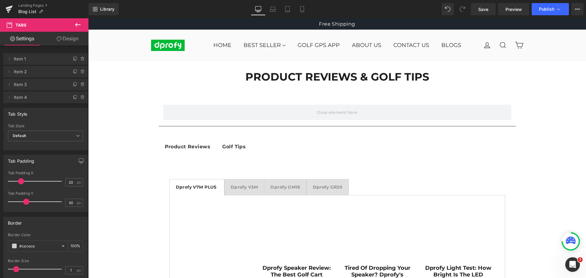
click at [80, 24] on icon at bounding box center [77, 24] width 7 height 7
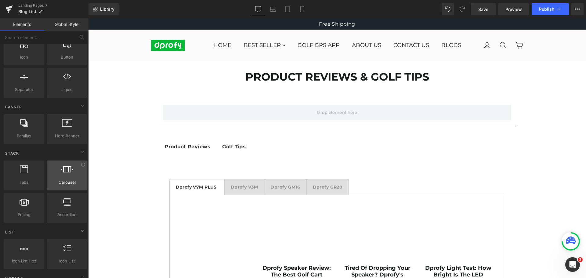
scroll to position [122, 0]
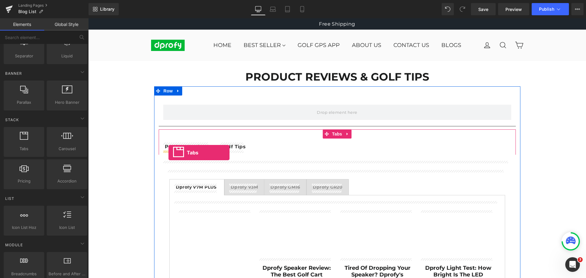
drag, startPoint x: 111, startPoint y: 161, endPoint x: 169, endPoint y: 153, distance: 57.9
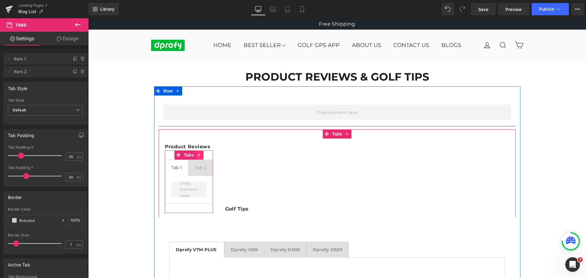
click at [195, 156] on link at bounding box center [199, 155] width 8 height 9
click at [201, 156] on icon at bounding box center [203, 155] width 4 height 5
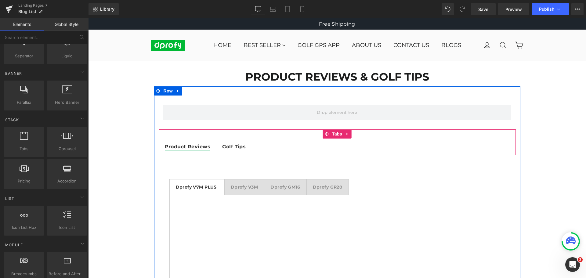
click at [183, 147] on strong "Product Reviews" at bounding box center [187, 147] width 45 height 6
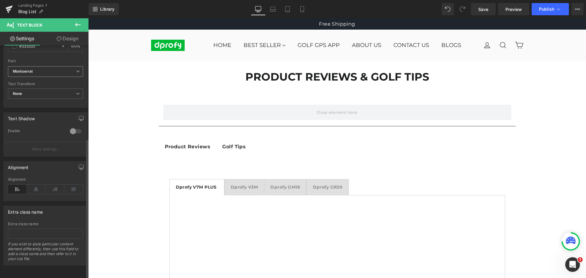
scroll to position [154, 0]
click at [79, 24] on icon at bounding box center [77, 24] width 7 height 7
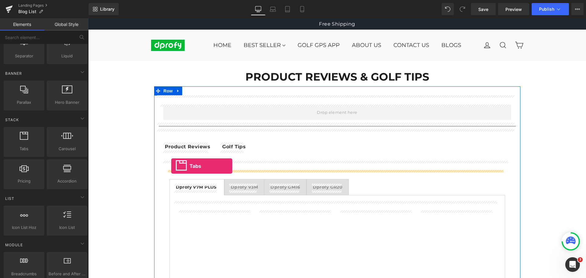
drag, startPoint x: 112, startPoint y: 162, endPoint x: 171, endPoint y: 166, distance: 59.3
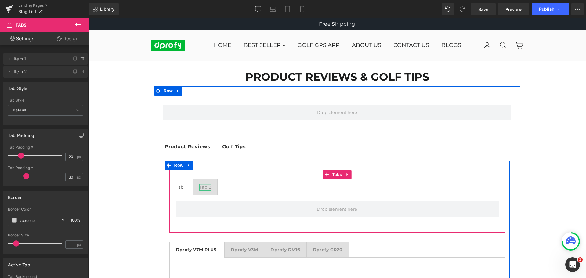
click at [201, 184] on div at bounding box center [205, 185] width 12 height 2
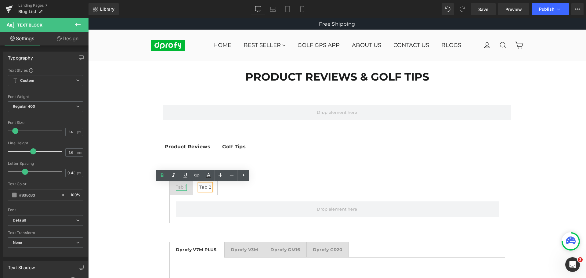
click at [180, 186] on div "Tab 1" at bounding box center [181, 187] width 11 height 7
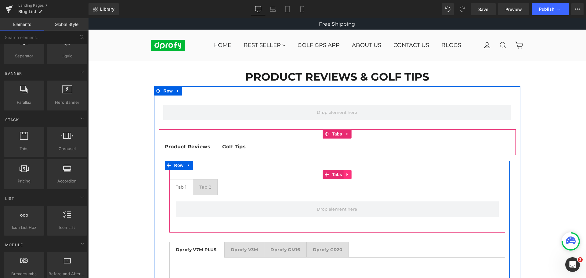
click at [346, 176] on icon at bounding box center [348, 174] width 4 height 5
click at [350, 176] on icon at bounding box center [352, 174] width 4 height 4
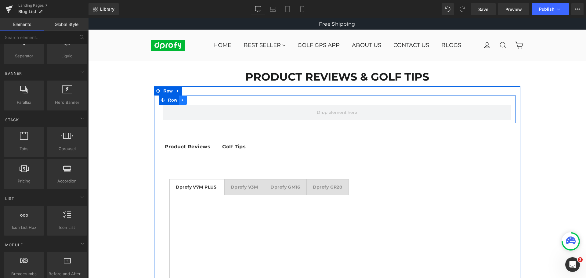
click at [181, 99] on icon at bounding box center [183, 100] width 4 height 5
click at [197, 102] on icon at bounding box center [199, 100] width 4 height 4
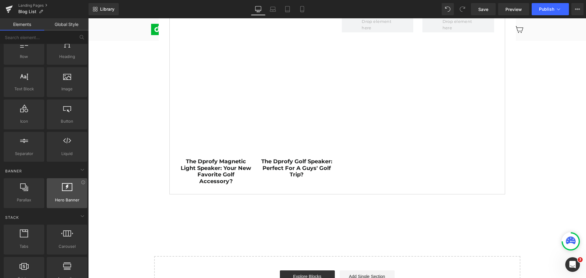
scroll to position [0, 0]
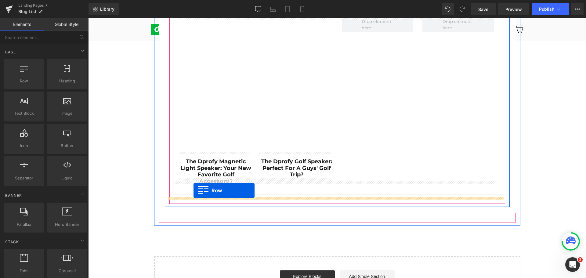
drag, startPoint x: 111, startPoint y: 90, endPoint x: 194, endPoint y: 190, distance: 129.7
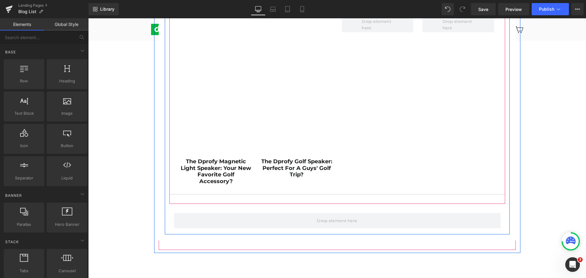
scroll to position [510, 0]
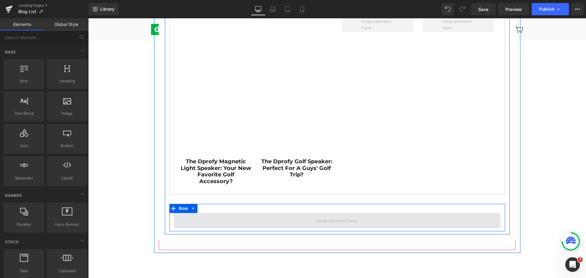
click at [356, 216] on span at bounding box center [337, 220] width 45 height 9
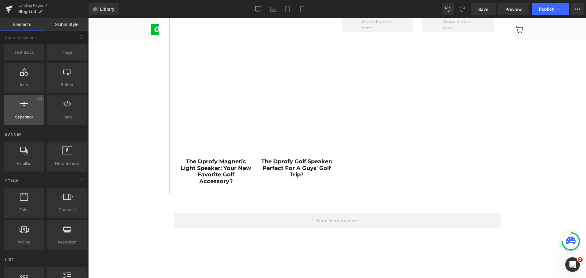
scroll to position [92, 0]
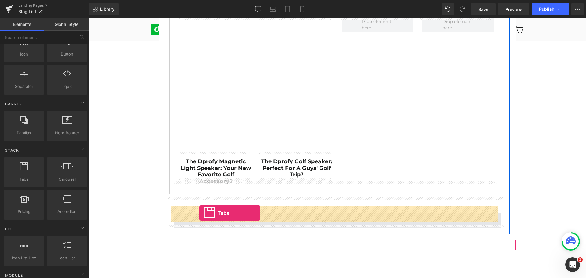
drag, startPoint x: 110, startPoint y: 191, endPoint x: 199, endPoint y: 213, distance: 91.9
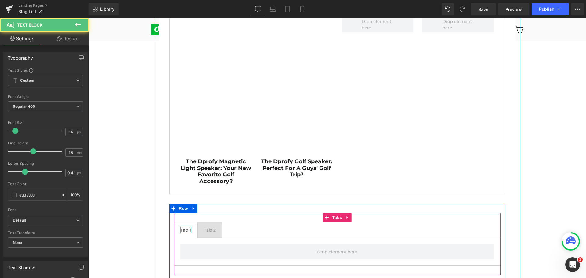
click at [183, 227] on div "Tab 1" at bounding box center [185, 230] width 11 height 7
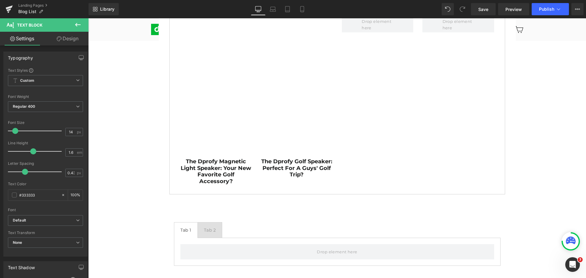
click at [74, 39] on link "Design" at bounding box center [67, 39] width 44 height 14
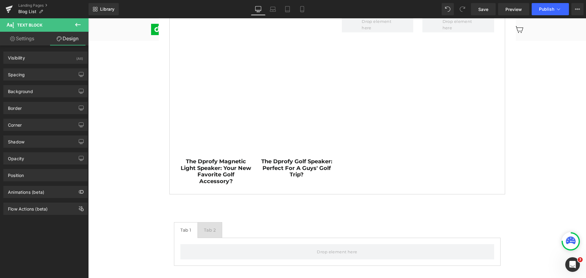
click at [16, 43] on link "Settings" at bounding box center [22, 39] width 44 height 14
type input "100"
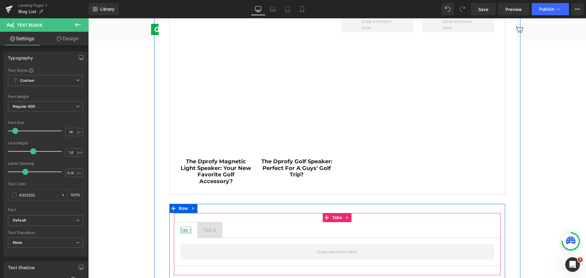
click at [185, 232] on div at bounding box center [185, 233] width 11 height 2
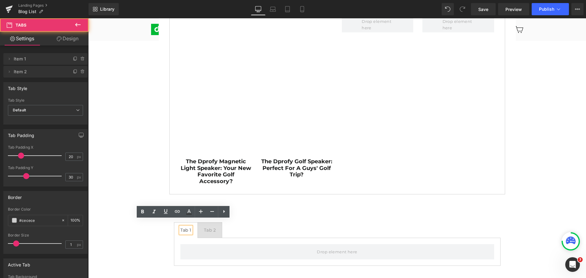
click at [269, 222] on ul "Tab 1 Text Block Tab 2 Text Block" at bounding box center [337, 230] width 327 height 16
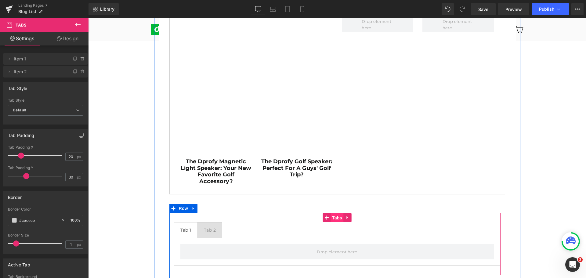
click at [339, 213] on span "Tabs" at bounding box center [337, 217] width 13 height 9
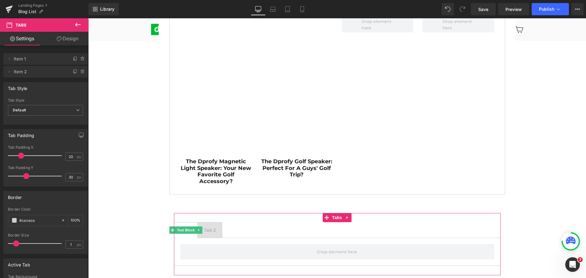
click at [29, 57] on span "Item 1" at bounding box center [39, 59] width 51 height 12
click at [18, 59] on span "Item 1" at bounding box center [39, 59] width 51 height 12
click at [10, 60] on icon at bounding box center [9, 58] width 5 height 5
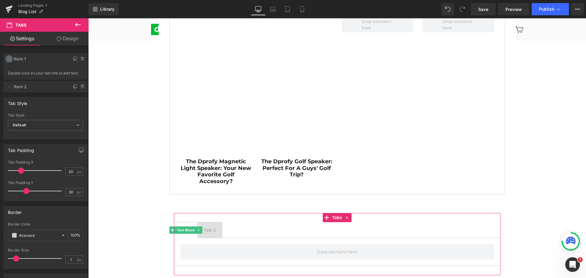
click at [10, 60] on icon at bounding box center [9, 58] width 5 height 5
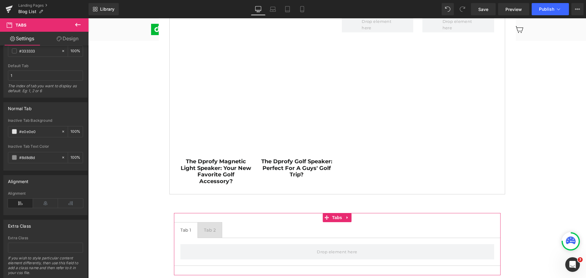
scroll to position [282, 0]
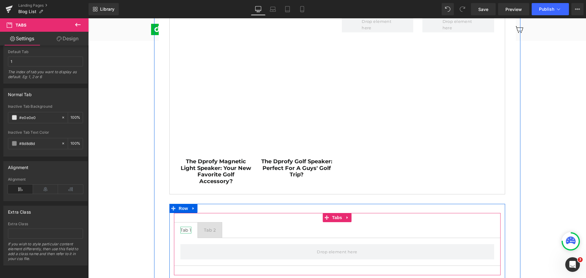
click at [185, 227] on div "Tab 1" at bounding box center [185, 230] width 11 height 7
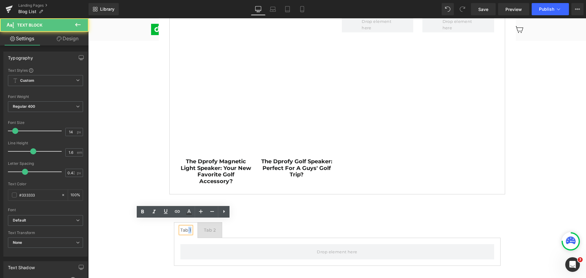
drag, startPoint x: 188, startPoint y: 223, endPoint x: 183, endPoint y: 224, distance: 4.7
click at [183, 227] on div "Tab 1" at bounding box center [185, 230] width 11 height 7
click at [180, 227] on div "Tab 1" at bounding box center [185, 230] width 11 height 7
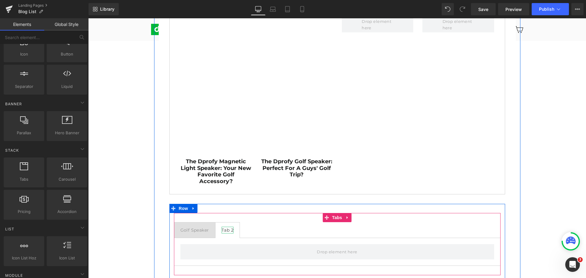
click at [229, 227] on div "Tab 2" at bounding box center [228, 230] width 12 height 7
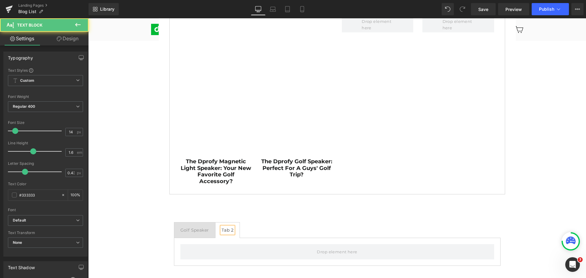
click at [228, 227] on div "Tab 2" at bounding box center [228, 230] width 12 height 7
drag, startPoint x: 219, startPoint y: 222, endPoint x: 231, endPoint y: 222, distance: 11.9
click at [231, 227] on div "Tab 2" at bounding box center [228, 230] width 12 height 7
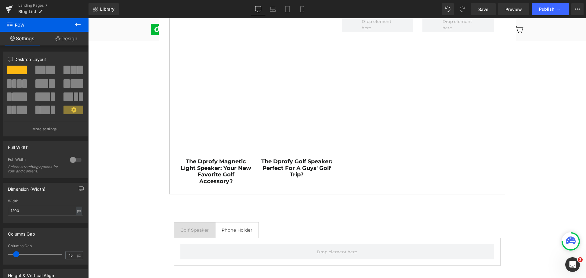
click at [79, 23] on icon at bounding box center [77, 24] width 7 height 7
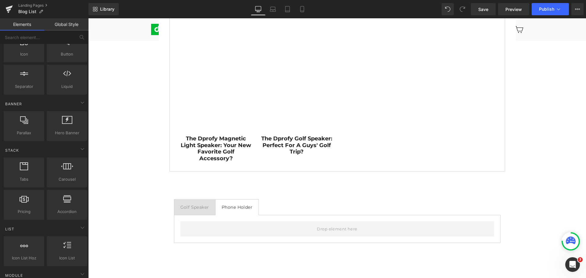
scroll to position [580, 0]
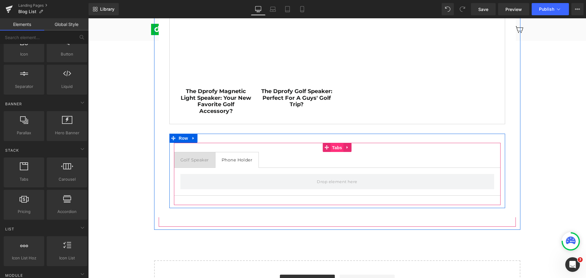
click at [335, 143] on span "Tabs" at bounding box center [337, 147] width 13 height 9
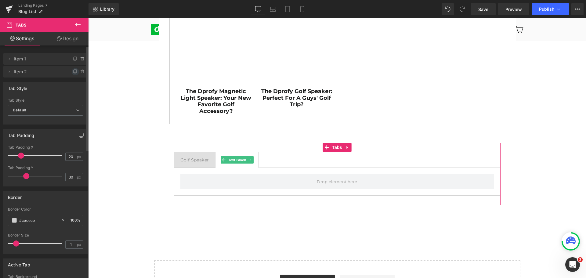
click at [73, 72] on icon at bounding box center [75, 71] width 5 height 5
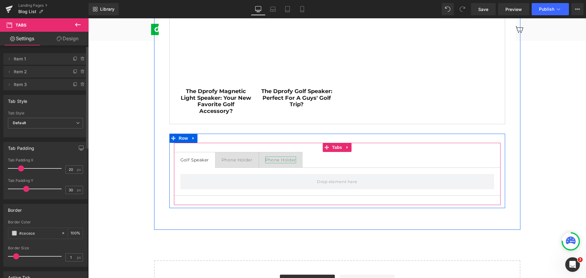
click at [279, 157] on div "Phone Holder" at bounding box center [280, 160] width 31 height 7
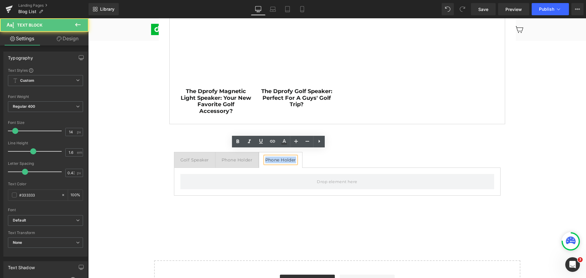
drag, startPoint x: 263, startPoint y: 153, endPoint x: 294, endPoint y: 152, distance: 30.5
click at [294, 157] on div "Phone Holder" at bounding box center [280, 160] width 31 height 7
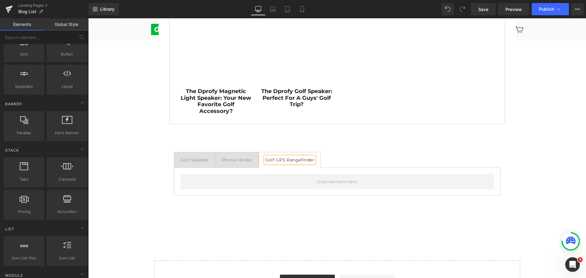
click at [303, 8] on icon at bounding box center [302, 9] width 6 height 6
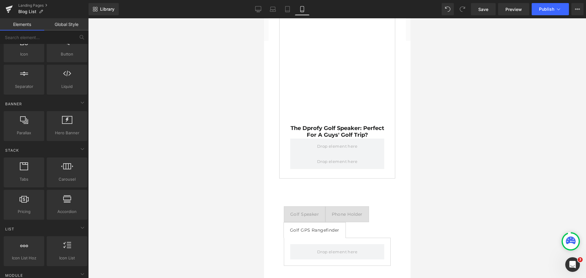
scroll to position [2055, 0]
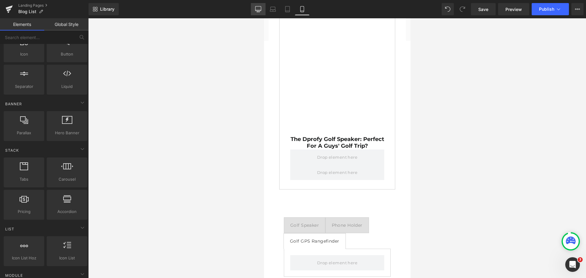
click at [257, 8] on icon at bounding box center [258, 9] width 6 height 6
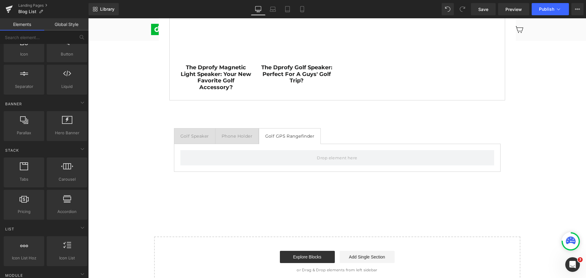
scroll to position [602, 0]
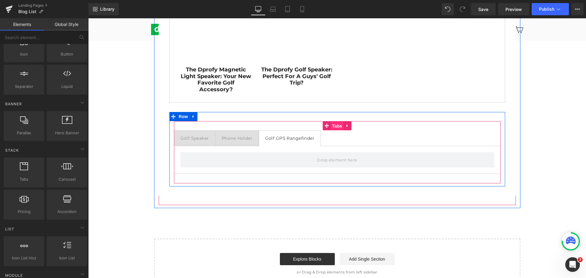
click at [335, 122] on span "Tabs" at bounding box center [337, 125] width 13 height 9
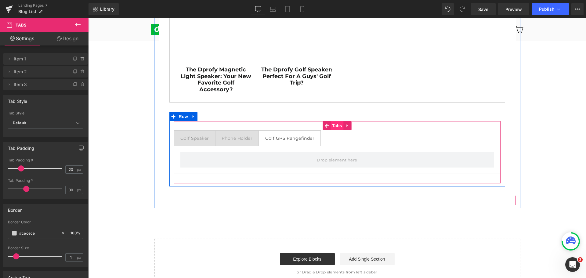
click at [335, 121] on span "Tabs" at bounding box center [337, 125] width 13 height 9
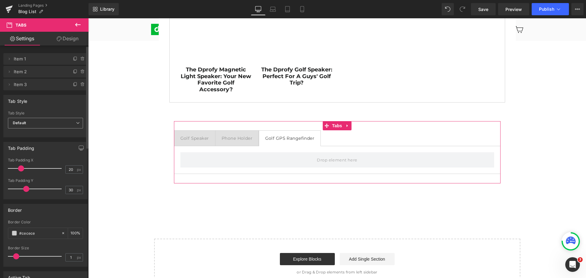
click at [34, 122] on span "Default" at bounding box center [45, 123] width 75 height 11
click at [34, 146] on li "Underline" at bounding box center [44, 143] width 73 height 9
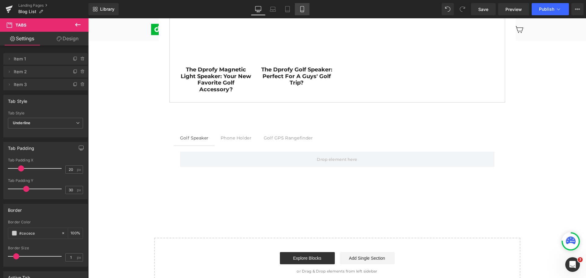
click at [303, 9] on icon at bounding box center [302, 9] width 6 height 6
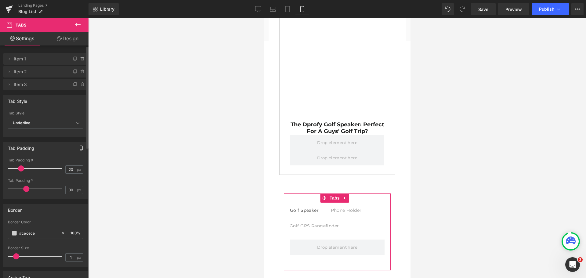
click at [79, 148] on icon "button" at bounding box center [81, 148] width 5 height 5
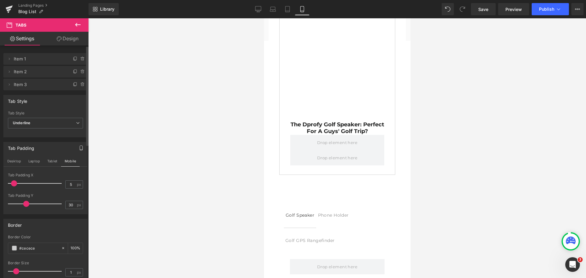
type input "4"
drag, startPoint x: 20, startPoint y: 185, endPoint x: 12, endPoint y: 184, distance: 8.0
click at [12, 184] on span at bounding box center [13, 183] width 6 height 6
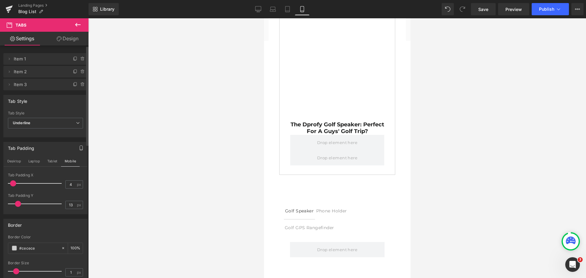
type input "12"
drag, startPoint x: 24, startPoint y: 204, endPoint x: 16, endPoint y: 201, distance: 8.9
click at [16, 201] on span at bounding box center [17, 204] width 6 height 6
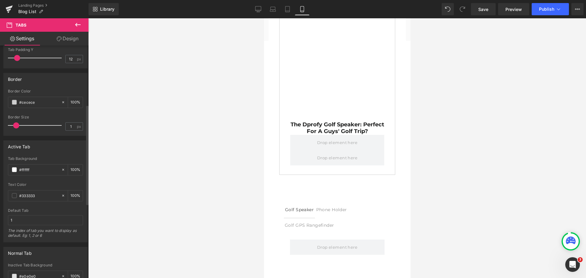
scroll to position [153, 0]
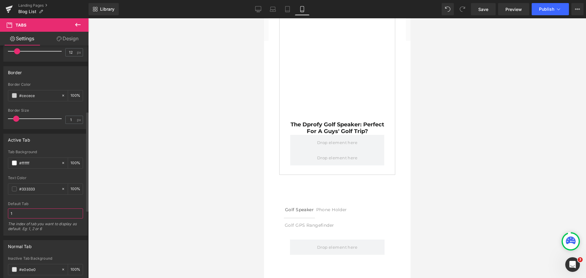
click at [25, 213] on input "1" at bounding box center [45, 214] width 75 height 10
type input "4"
type input "2"
type input "1"
click at [38, 202] on div "Default Tab" at bounding box center [45, 204] width 75 height 4
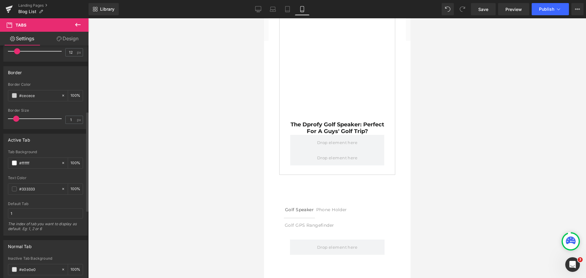
click at [38, 201] on div at bounding box center [45, 200] width 75 height 4
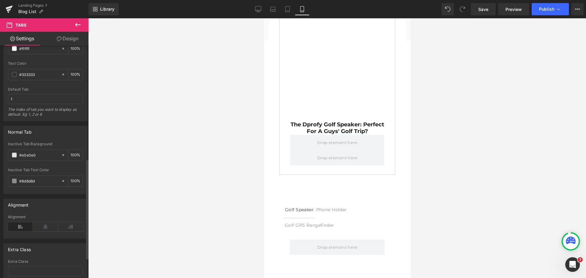
scroll to position [275, 0]
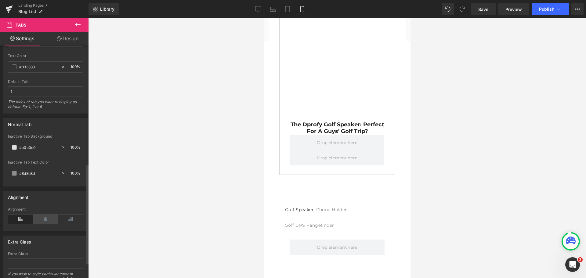
click at [42, 222] on icon at bounding box center [45, 219] width 25 height 9
click at [63, 219] on icon at bounding box center [70, 219] width 25 height 9
click at [48, 220] on icon at bounding box center [45, 219] width 25 height 9
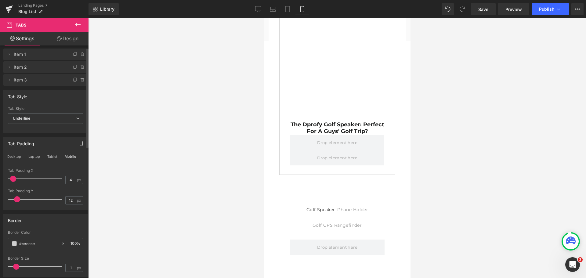
scroll to position [0, 0]
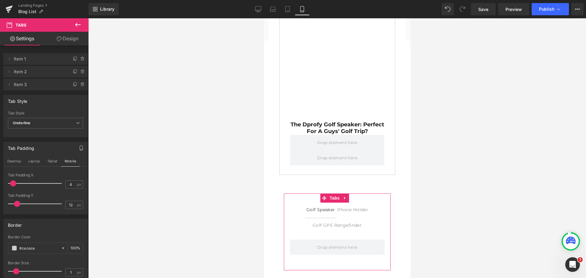
click at [71, 36] on link "Design" at bounding box center [67, 39] width 44 height 14
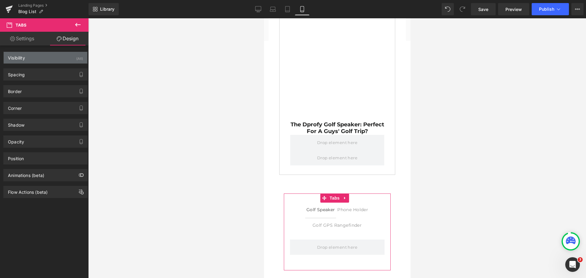
click at [47, 59] on div "Visibility (All)" at bounding box center [46, 58] width 84 height 12
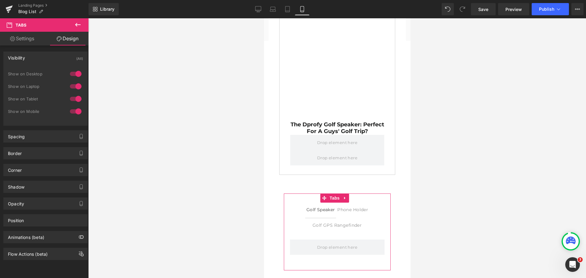
click at [47, 59] on div "Visibility (All)" at bounding box center [46, 58] width 84 height 12
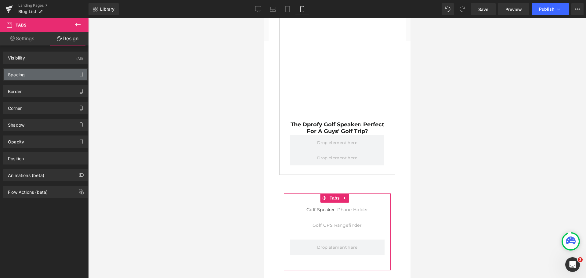
click at [42, 73] on div "Spacing" at bounding box center [46, 75] width 84 height 12
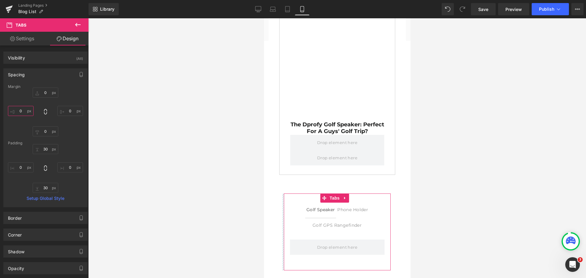
click at [23, 112] on input "0" at bounding box center [21, 111] width 26 height 10
type input "-100"
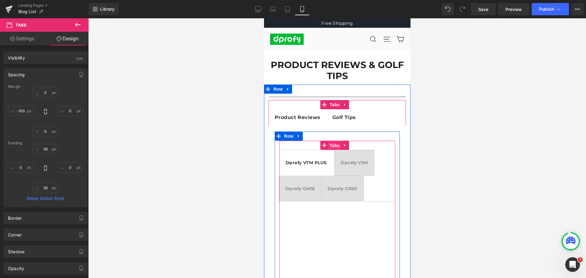
click at [334, 147] on span "Tabs" at bounding box center [334, 145] width 13 height 9
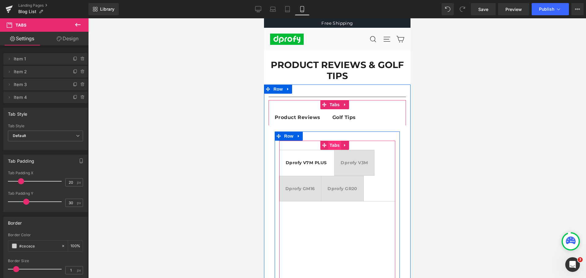
click at [334, 147] on span "Tabs" at bounding box center [334, 145] width 13 height 9
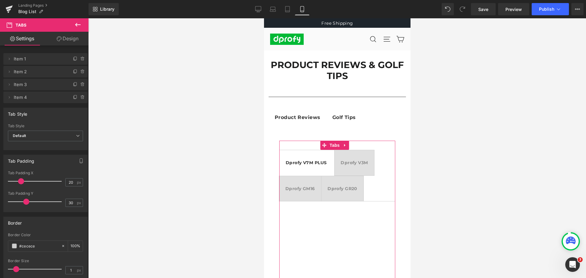
click at [76, 37] on link "Design" at bounding box center [67, 39] width 44 height 14
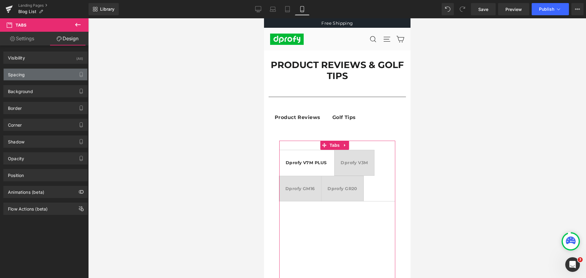
click at [39, 76] on div "Spacing" at bounding box center [46, 75] width 84 height 12
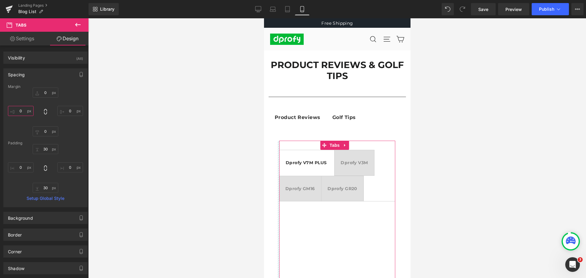
click at [24, 111] on input "0" at bounding box center [21, 111] width 26 height 10
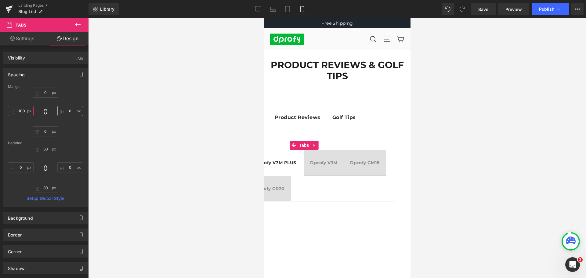
type input "-100"
click at [72, 109] on input "0" at bounding box center [70, 111] width 26 height 10
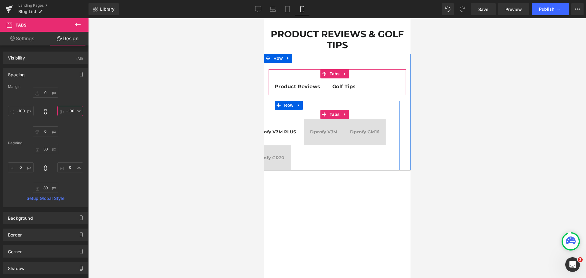
scroll to position [31, 0]
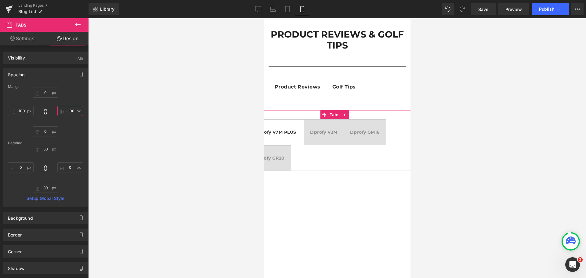
drag, startPoint x: 72, startPoint y: 111, endPoint x: 62, endPoint y: 111, distance: 9.8
click at [62, 111] on input "-100" at bounding box center [70, 111] width 26 height 10
type input "0"
click at [24, 112] on input "-100" at bounding box center [21, 111] width 26 height 10
click at [25, 112] on input "-100" at bounding box center [21, 111] width 26 height 10
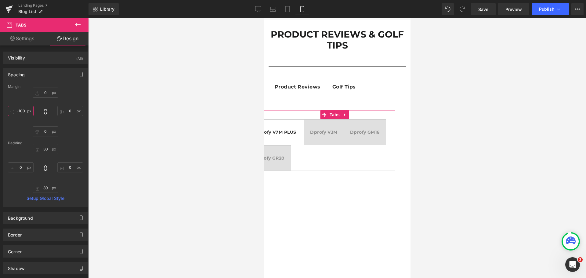
drag, startPoint x: 25, startPoint y: 111, endPoint x: 14, endPoint y: 112, distance: 11.6
click at [14, 112] on input "-100" at bounding box center [21, 111] width 26 height 10
type input "0"
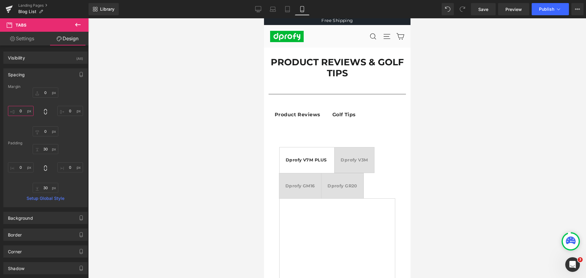
scroll to position [0, 0]
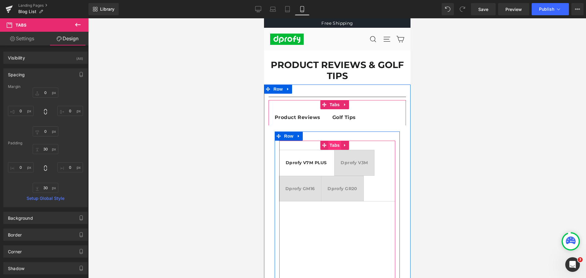
click at [335, 147] on span "Tabs" at bounding box center [334, 145] width 13 height 9
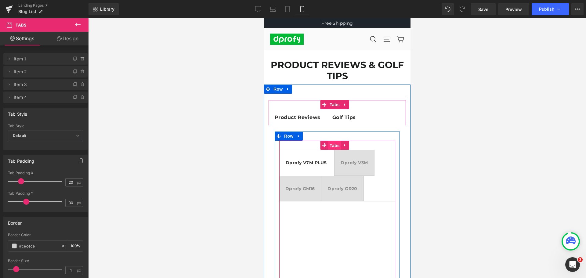
click at [335, 144] on span "Tabs" at bounding box center [334, 145] width 13 height 9
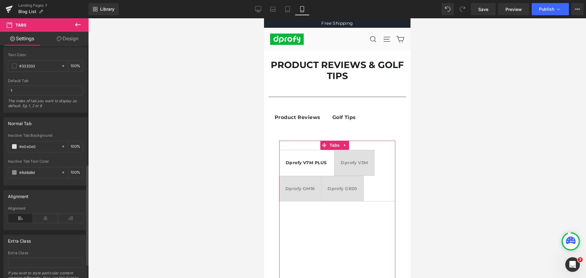
scroll to position [275, 0]
drag, startPoint x: 50, startPoint y: 159, endPoint x: 9, endPoint y: 160, distance: 41.5
click at [9, 160] on div "Inactive Tab Text Color" at bounding box center [45, 160] width 75 height 4
click at [9, 159] on div "Inactive Tab Text Color" at bounding box center [45, 160] width 75 height 4
click at [45, 220] on icon at bounding box center [45, 216] width 25 height 9
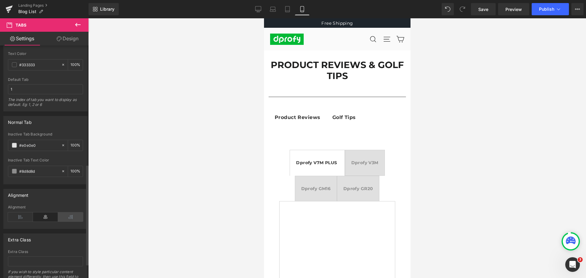
click at [68, 218] on icon at bounding box center [70, 216] width 25 height 9
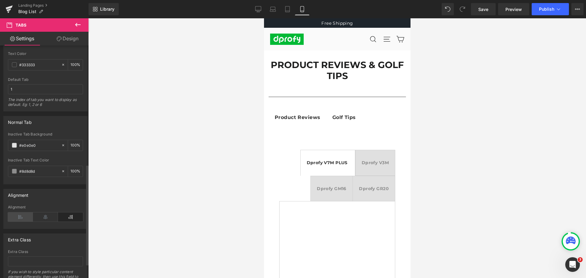
click at [19, 218] on icon at bounding box center [20, 216] width 25 height 9
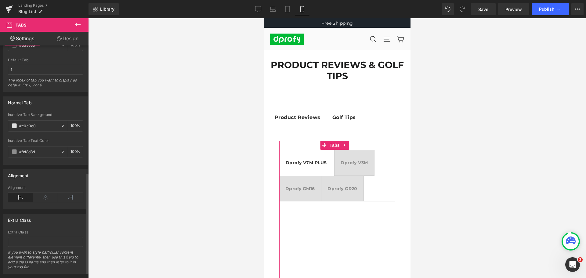
scroll to position [308, 0]
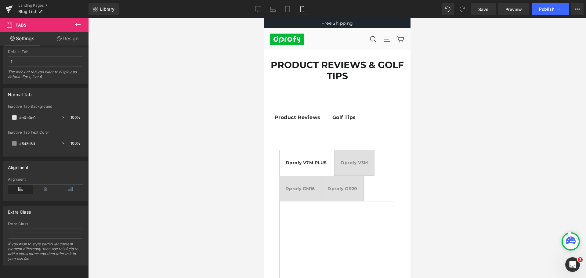
click at [79, 26] on icon at bounding box center [77, 24] width 7 height 7
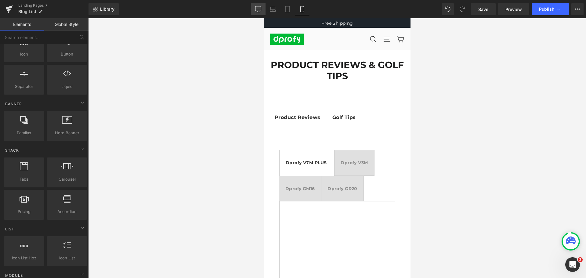
click at [259, 12] on icon at bounding box center [258, 12] width 3 height 0
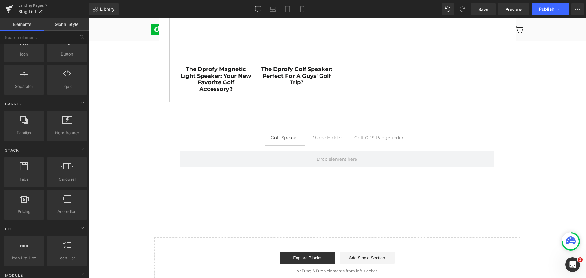
scroll to position [641, 0]
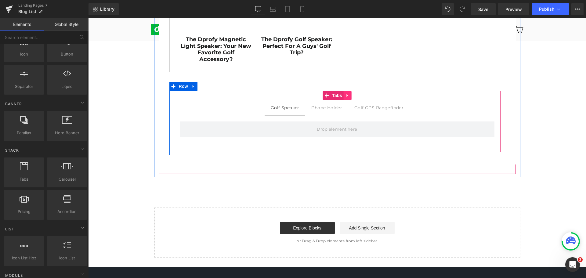
click at [346, 93] on icon at bounding box center [348, 95] width 4 height 5
click at [350, 91] on link at bounding box center [352, 95] width 8 height 9
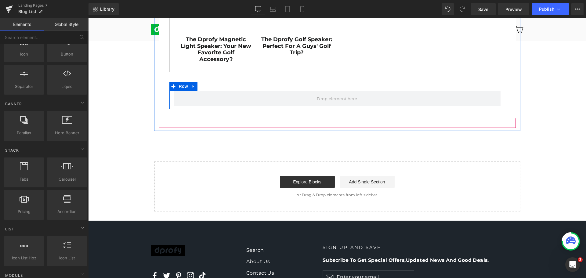
scroll to position [632, 0]
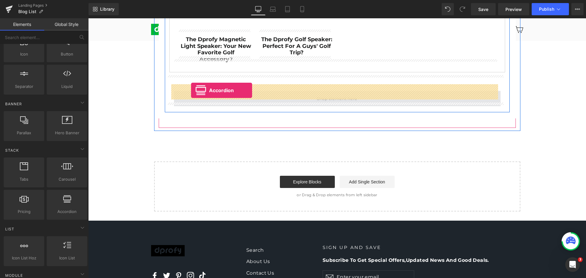
drag, startPoint x: 153, startPoint y: 224, endPoint x: 191, endPoint y: 90, distance: 138.8
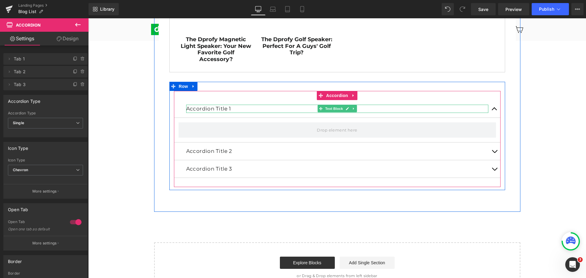
click at [238, 105] on p "Accordion Title 1" at bounding box center [337, 109] width 302 height 8
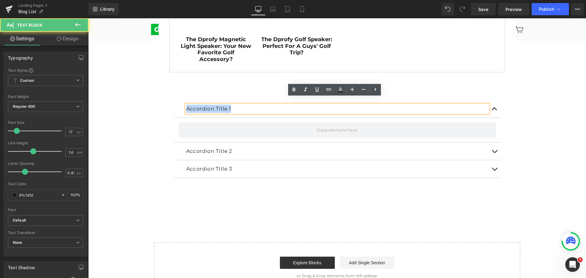
drag, startPoint x: 235, startPoint y: 101, endPoint x: 167, endPoint y: 102, distance: 67.8
click at [169, 102] on div "Accordion Title 1 Text Block Accordion Title 2 Text Block Accordion Title 3 Tex…" at bounding box center [337, 139] width 336 height 96
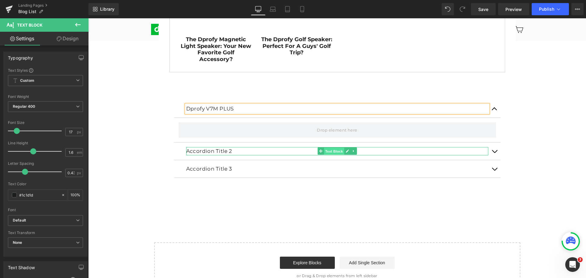
click at [335, 148] on span "Text Block" at bounding box center [334, 151] width 20 height 7
click at [238, 147] on p "Accordion Title 2" at bounding box center [337, 151] width 302 height 8
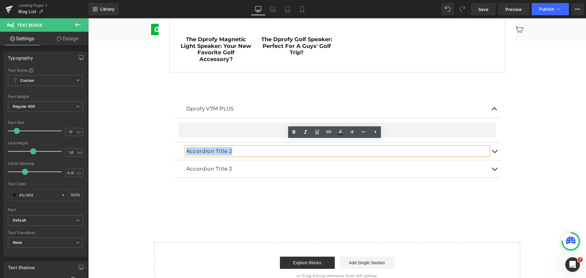
drag, startPoint x: 238, startPoint y: 143, endPoint x: 181, endPoint y: 144, distance: 56.8
click at [181, 144] on div "Accordion Title 2 Text Block" at bounding box center [337, 152] width 327 height 18
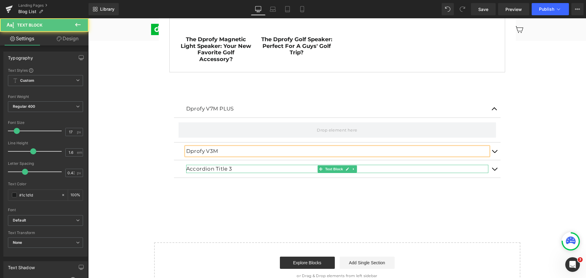
click at [246, 165] on p "Accordion Title 3" at bounding box center [337, 169] width 302 height 8
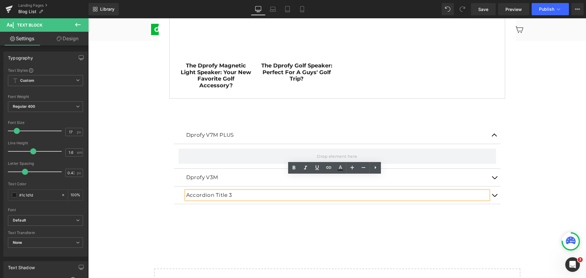
scroll to position [641, 0]
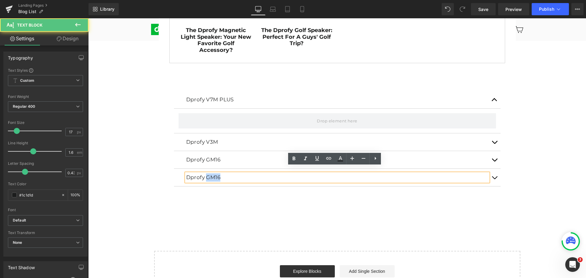
click at [223, 173] on p "Dprofy GM16" at bounding box center [337, 177] width 302 height 8
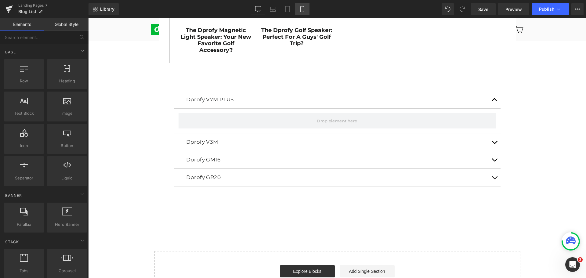
click at [303, 12] on icon at bounding box center [302, 9] width 6 height 6
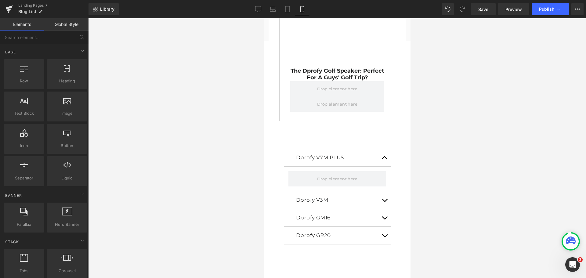
scroll to position [2121, 0]
click at [262, 13] on link "Desktop" at bounding box center [258, 9] width 15 height 12
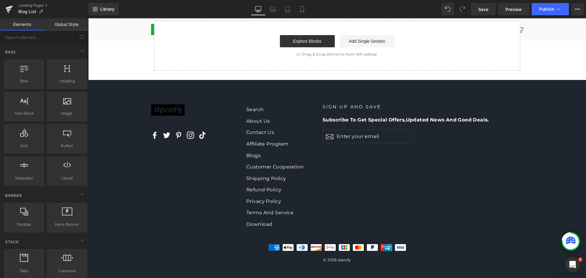
scroll to position [836, 0]
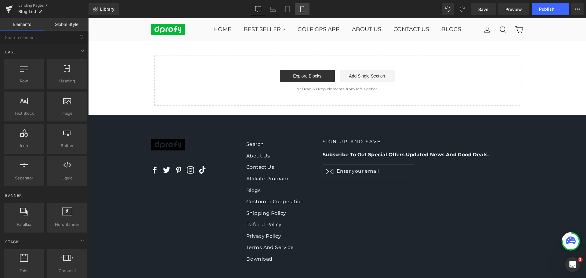
click at [303, 12] on link "Mobile" at bounding box center [302, 9] width 15 height 12
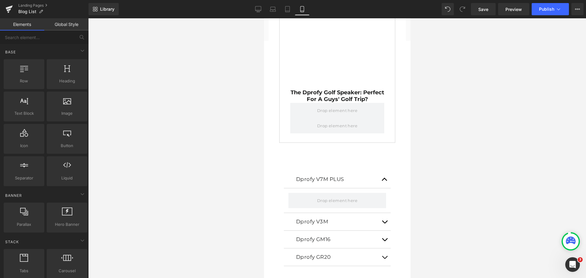
scroll to position [2090, 0]
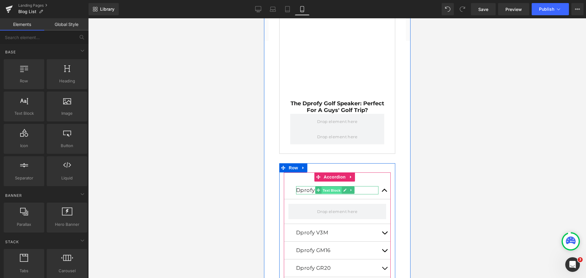
click at [332, 187] on span "Text Block" at bounding box center [331, 190] width 20 height 7
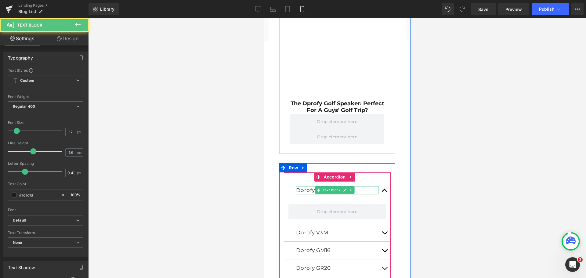
click at [362, 186] on p "Dprofy V7M PLUS" at bounding box center [337, 190] width 82 height 8
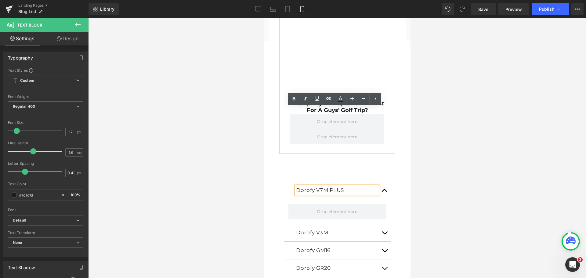
click at [357, 186] on p "Dprofy V7M PLUS" at bounding box center [337, 190] width 82 height 8
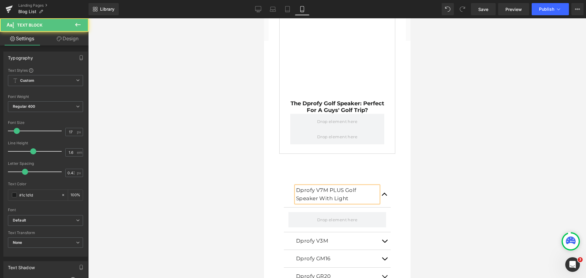
click at [345, 186] on p "Dprofy V7M PLUS Golf Speaker With Light" at bounding box center [337, 194] width 82 height 16
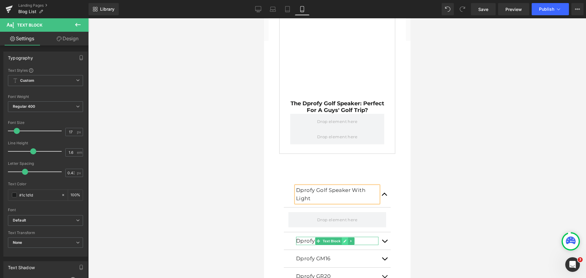
click at [346, 238] on link at bounding box center [344, 241] width 6 height 7
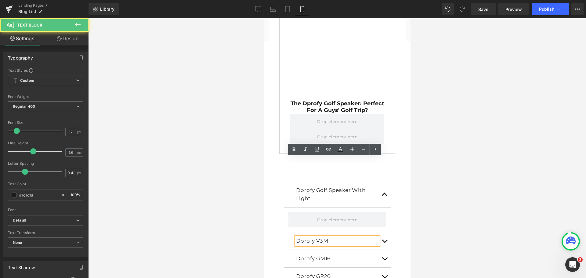
drag, startPoint x: 316, startPoint y: 163, endPoint x: 332, endPoint y: 160, distance: 16.8
click at [332, 237] on p "Dprofy V3M" at bounding box center [337, 241] width 82 height 8
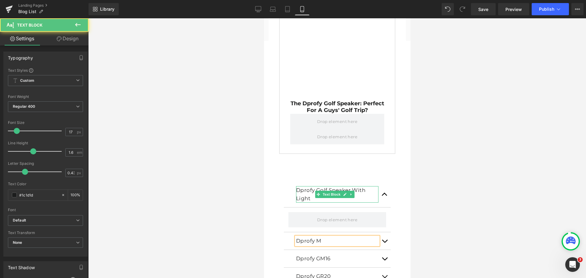
click at [310, 186] on p "Dprofy Golf Speaker With Light" at bounding box center [337, 194] width 82 height 16
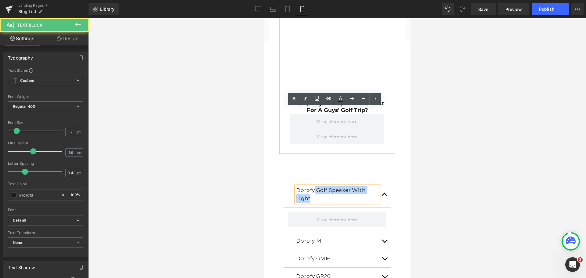
drag, startPoint x: 314, startPoint y: 111, endPoint x: 294, endPoint y: 111, distance: 19.5
click at [296, 186] on div "Dprofy Golf Speaker With Light" at bounding box center [337, 194] width 82 height 16
click at [303, 186] on p "Dprofy Golf Speaker With Light" at bounding box center [337, 194] width 82 height 16
drag, startPoint x: 314, startPoint y: 111, endPoint x: 295, endPoint y: 111, distance: 18.3
click at [296, 186] on div "Dprofy Golf Speaker With Light" at bounding box center [337, 194] width 82 height 16
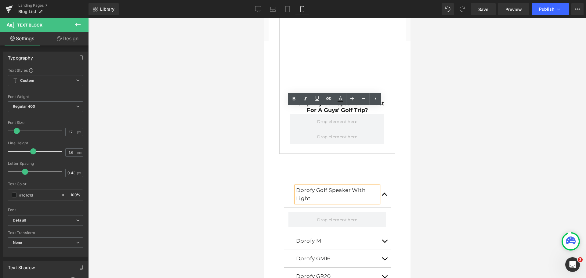
click at [303, 186] on p "Dprofy Golf Speaker With Light" at bounding box center [337, 194] width 82 height 16
drag, startPoint x: 314, startPoint y: 110, endPoint x: 297, endPoint y: 110, distance: 16.8
click at [297, 186] on p "Dprofy Golf Speaker With Light" at bounding box center [337, 194] width 82 height 16
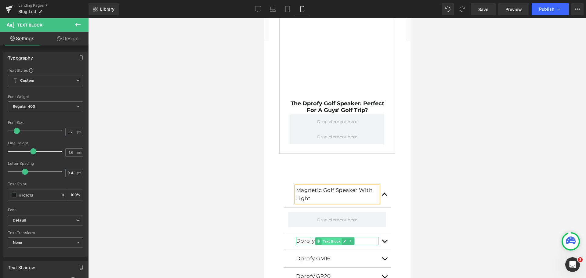
click at [333, 238] on span "Text Block" at bounding box center [331, 241] width 20 height 7
click at [305, 237] on p "Dprofy M" at bounding box center [337, 241] width 82 height 8
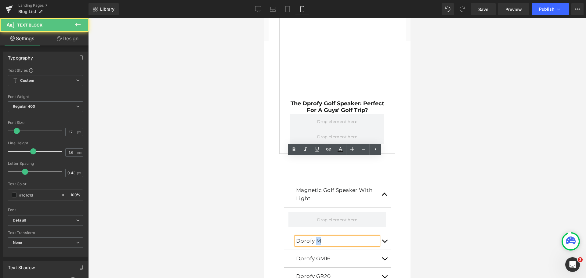
drag, startPoint x: 317, startPoint y: 162, endPoint x: 326, endPoint y: 162, distance: 9.8
click at [326, 237] on p "Dprofy M" at bounding box center [337, 241] width 82 height 8
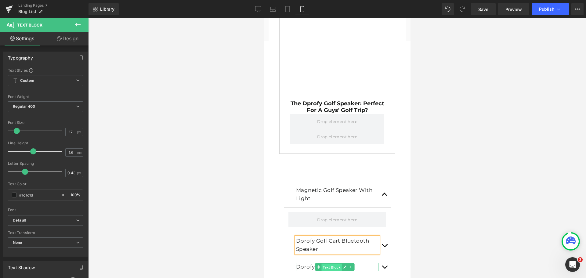
click at [331, 264] on span "Text Block" at bounding box center [331, 267] width 20 height 7
click at [365, 270] on div at bounding box center [337, 271] width 82 height 2
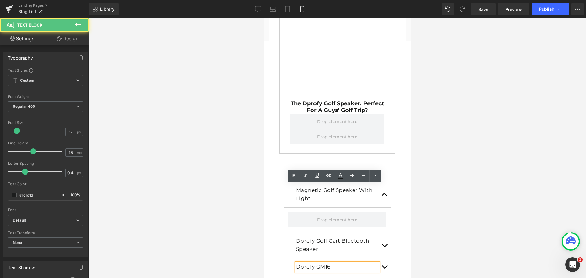
click at [349, 263] on p "Dprofy GM16" at bounding box center [337, 267] width 82 height 8
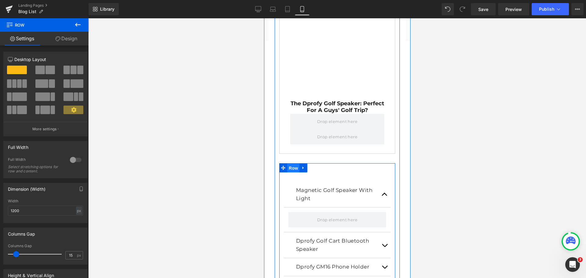
click at [293, 164] on span "Row" at bounding box center [293, 168] width 12 height 9
click at [293, 163] on span "Row" at bounding box center [293, 167] width 12 height 9
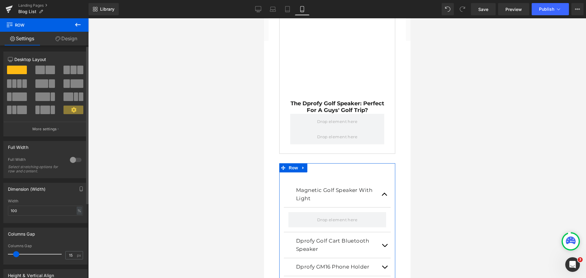
click at [72, 160] on div at bounding box center [75, 160] width 15 height 10
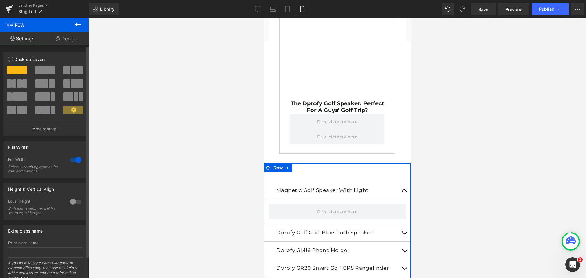
click at [70, 203] on div at bounding box center [75, 202] width 15 height 10
click at [47, 227] on span "Top" at bounding box center [45, 232] width 75 height 11
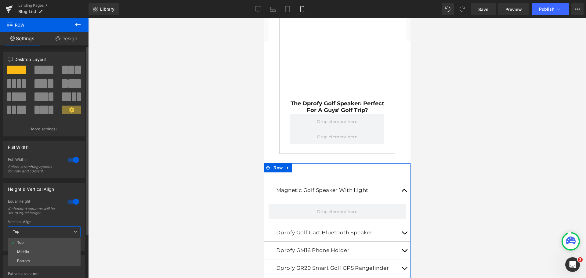
click at [47, 227] on span "Top" at bounding box center [44, 232] width 73 height 11
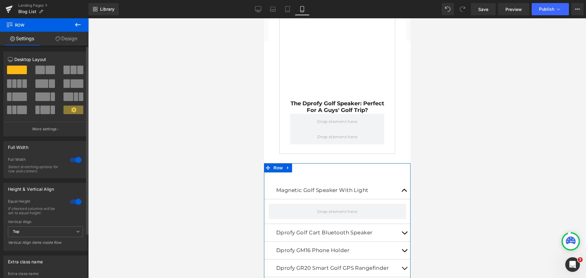
click at [76, 203] on div at bounding box center [75, 202] width 15 height 10
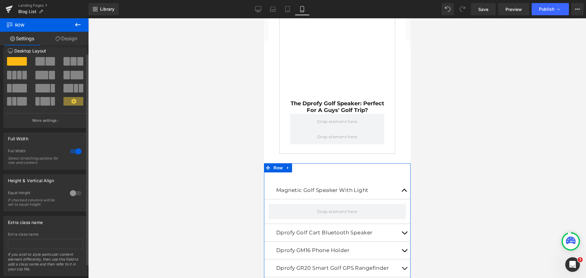
scroll to position [0, 0]
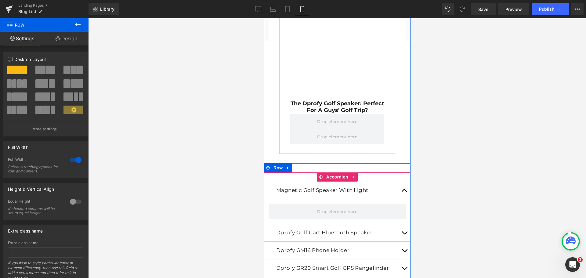
click at [401, 224] on button "button" at bounding box center [404, 232] width 12 height 17
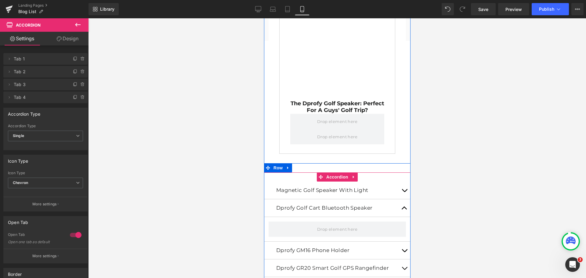
click at [398, 199] on button "button" at bounding box center [404, 207] width 12 height 17
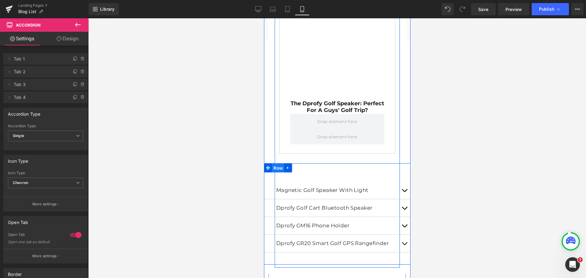
click at [276, 164] on span "Row" at bounding box center [278, 168] width 12 height 9
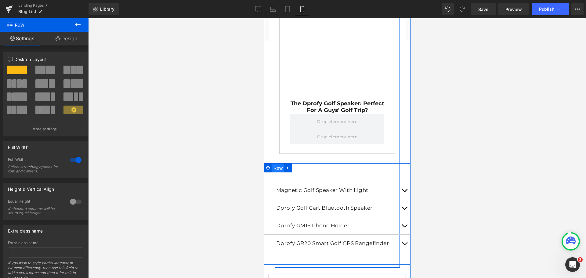
click at [276, 164] on span "Row" at bounding box center [278, 168] width 12 height 9
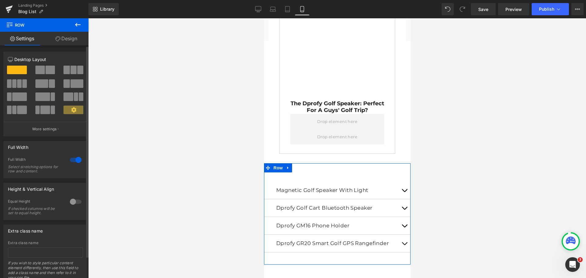
click at [70, 160] on div at bounding box center [75, 160] width 15 height 10
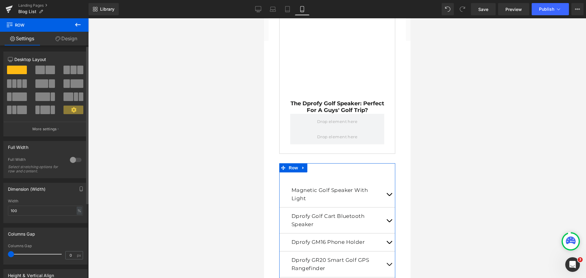
click at [42, 70] on span at bounding box center [39, 70] width 9 height 9
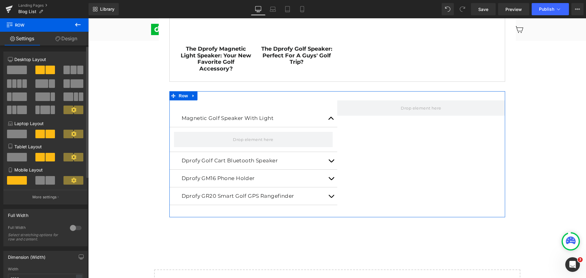
click at [71, 71] on span at bounding box center [74, 70] width 6 height 9
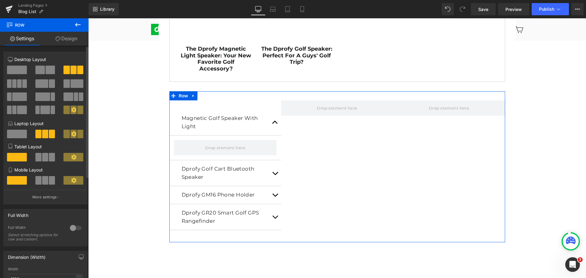
click at [13, 69] on span at bounding box center [17, 70] width 20 height 9
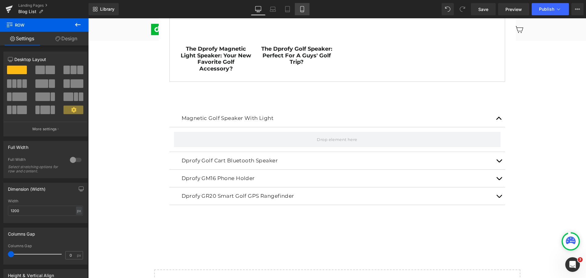
click at [303, 9] on icon at bounding box center [302, 9] width 6 height 6
type input "100"
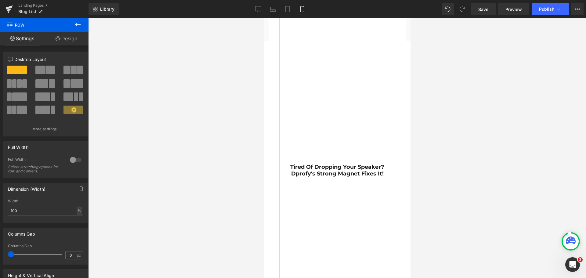
scroll to position [2090, 0]
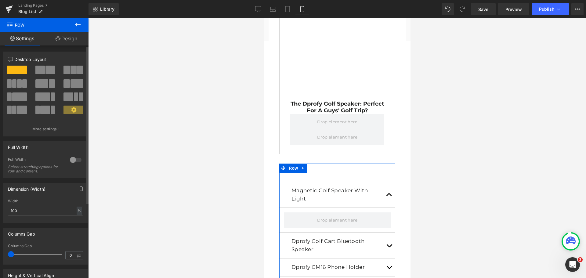
click at [71, 161] on div at bounding box center [75, 160] width 15 height 10
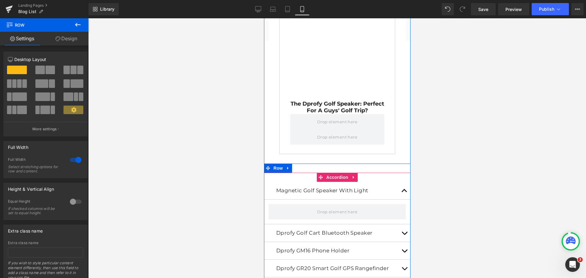
click at [404, 192] on span "button" at bounding box center [404, 192] width 0 height 0
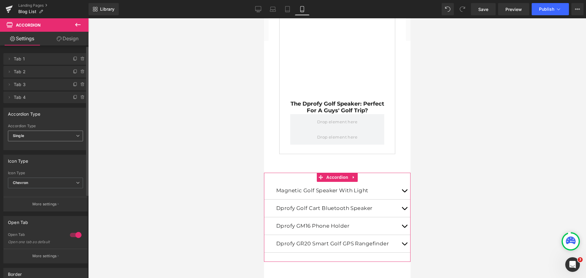
click at [28, 136] on span "Single" at bounding box center [45, 136] width 75 height 11
click at [32, 147] on li "Multiple" at bounding box center [44, 146] width 73 height 9
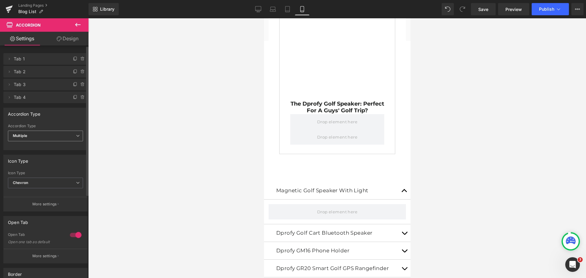
click at [36, 136] on span "Multiple" at bounding box center [45, 136] width 75 height 11
click at [39, 157] on li "Single" at bounding box center [44, 155] width 73 height 9
click at [38, 137] on span "Single" at bounding box center [45, 136] width 75 height 11
click at [53, 166] on div "Icon Type" at bounding box center [44, 161] width 81 height 12
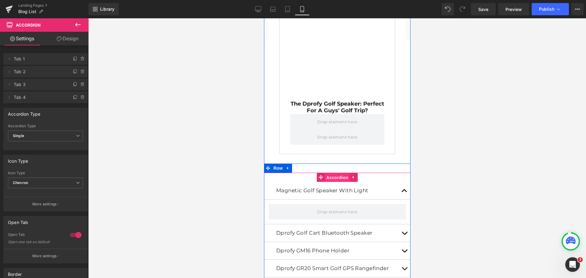
click at [338, 173] on span "Accordion" at bounding box center [337, 177] width 25 height 9
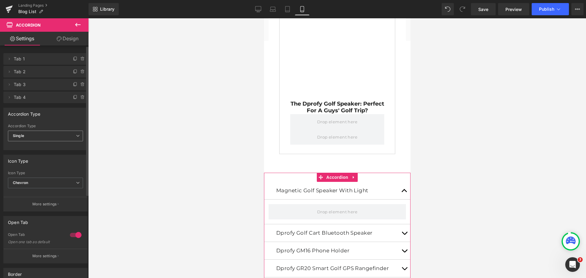
click at [36, 135] on span "Single" at bounding box center [45, 136] width 75 height 11
click at [36, 145] on li "Multiple" at bounding box center [44, 146] width 73 height 9
click at [38, 136] on span "Multiple" at bounding box center [45, 136] width 75 height 11
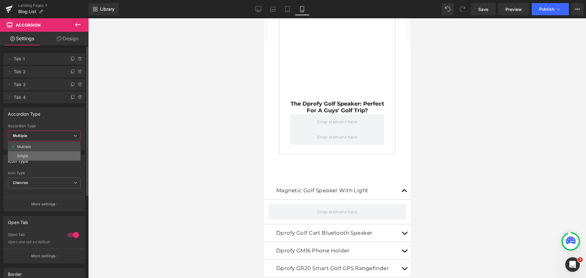
click at [38, 156] on li "Single" at bounding box center [44, 155] width 73 height 9
click at [38, 153] on div "Icon Type None Plus Chevron Icon Type Chevron None Plus Chevron More settings" at bounding box center [45, 180] width 91 height 61
click at [40, 181] on span "Chevron" at bounding box center [45, 183] width 75 height 11
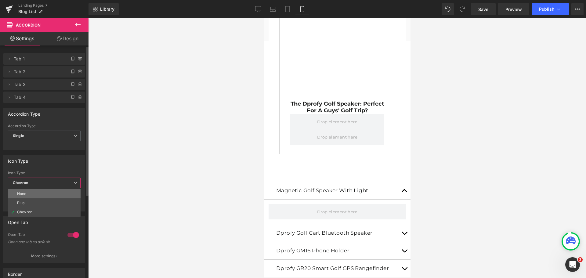
click at [41, 192] on li "None" at bounding box center [44, 193] width 73 height 9
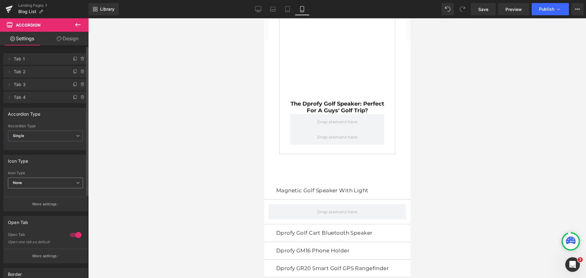
click at [40, 182] on span "None" at bounding box center [45, 183] width 75 height 11
click at [40, 201] on li "Plus" at bounding box center [44, 202] width 73 height 9
click at [43, 182] on span "Plus" at bounding box center [45, 183] width 75 height 11
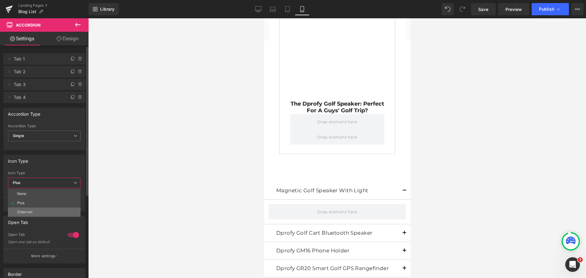
click at [39, 212] on li "Chevron" at bounding box center [44, 212] width 73 height 9
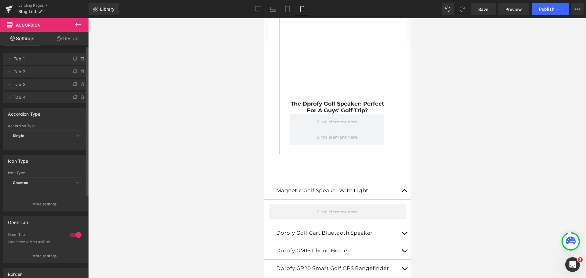
click at [41, 165] on div "Icon Type" at bounding box center [46, 161] width 84 height 12
